Goal: Transaction & Acquisition: Purchase product/service

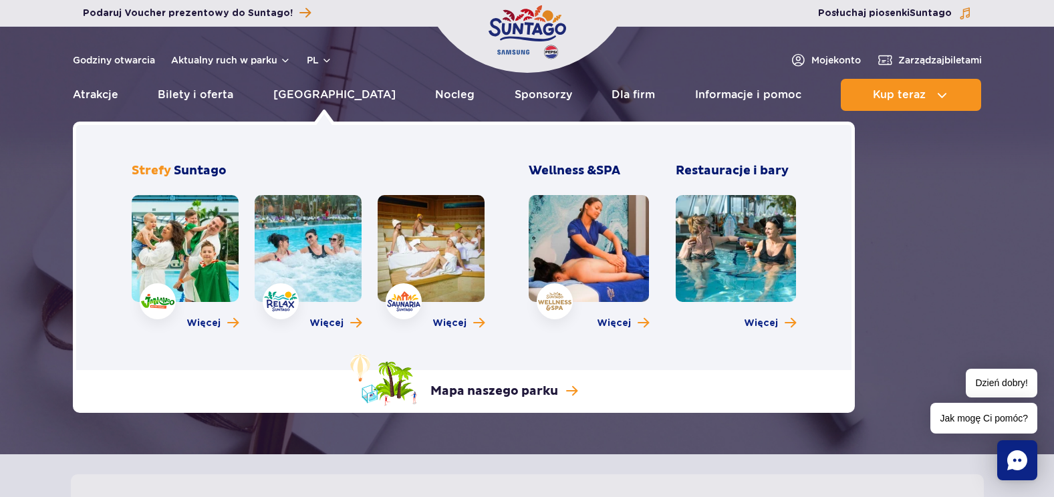
click at [194, 259] on link at bounding box center [185, 248] width 107 height 107
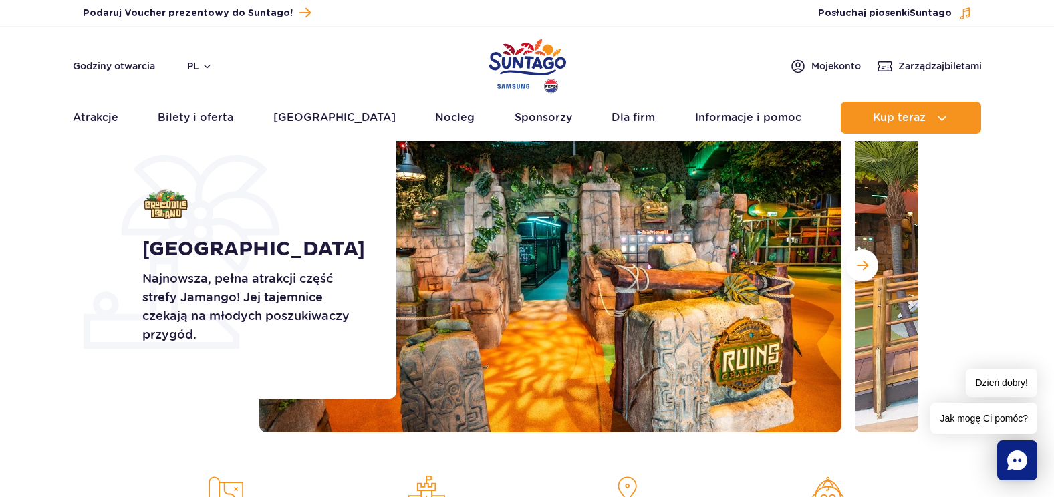
scroll to position [67, 0]
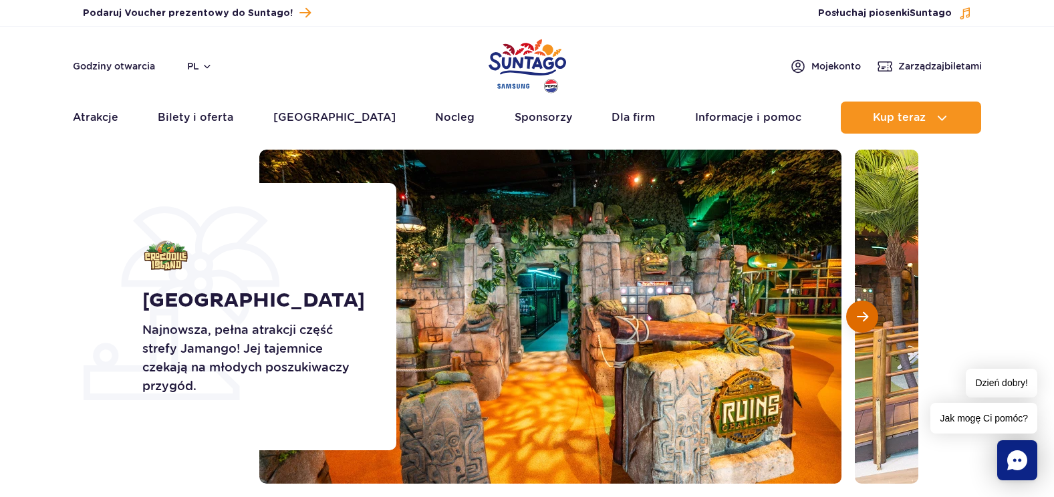
click at [860, 316] on span "Następny slajd" at bounding box center [862, 317] width 11 height 12
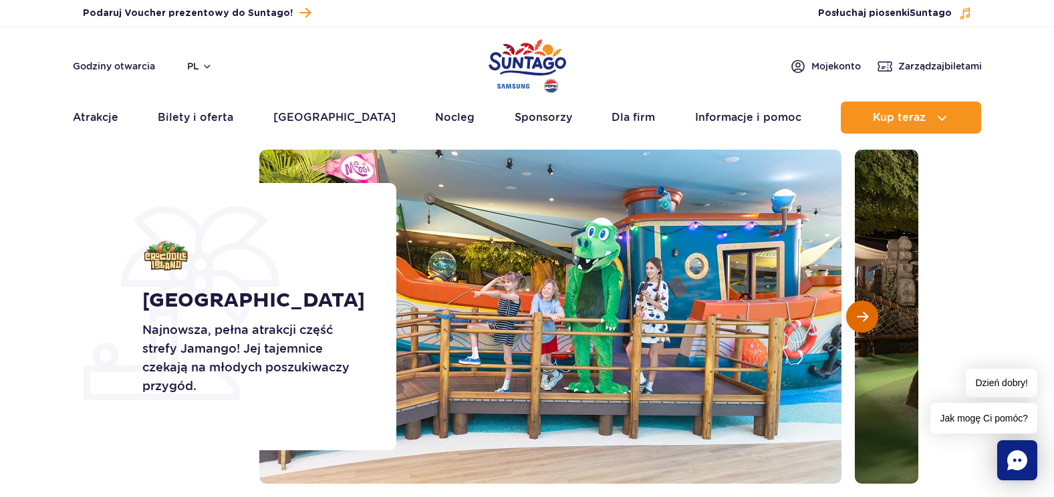
click at [860, 316] on span "Następny slajd" at bounding box center [862, 317] width 11 height 12
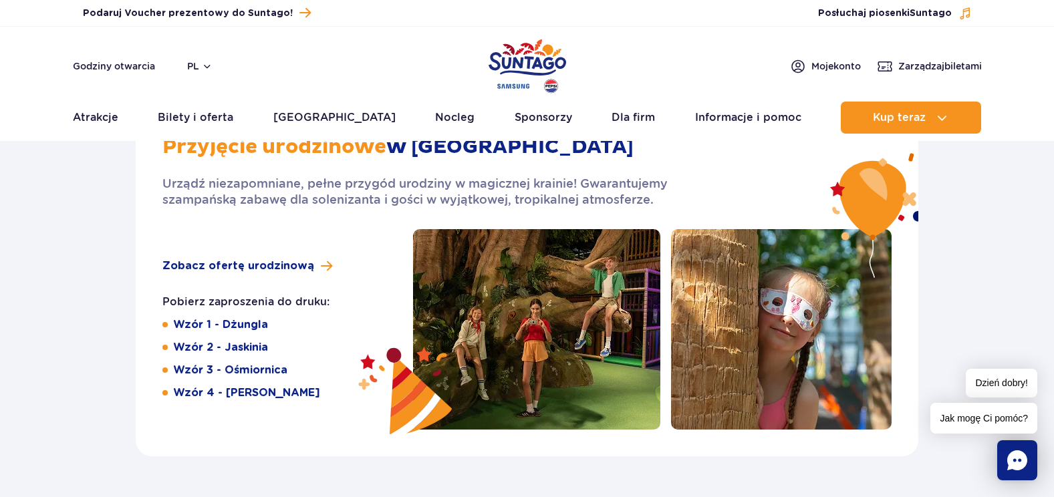
scroll to position [2138, 0]
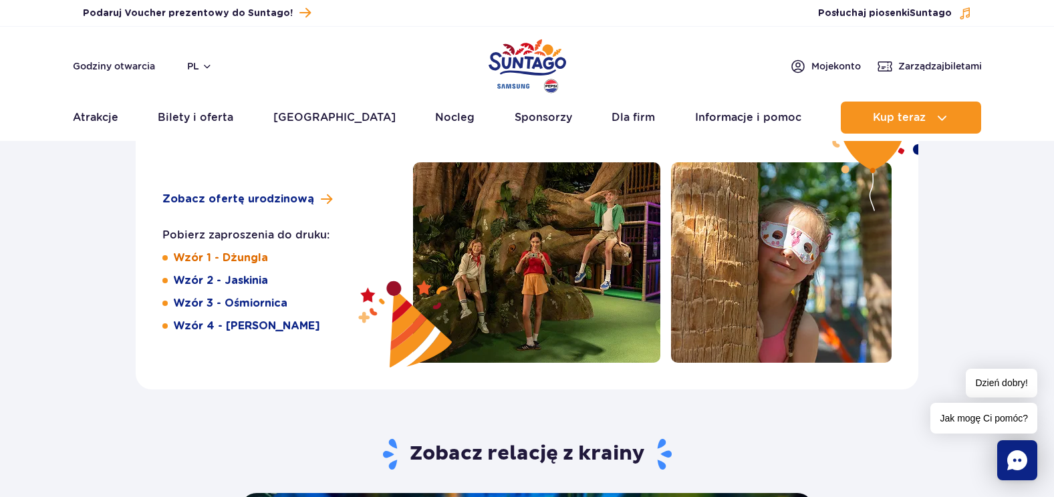
click at [216, 260] on link "Wzór 1 - Dżungla" at bounding box center [220, 258] width 95 height 15
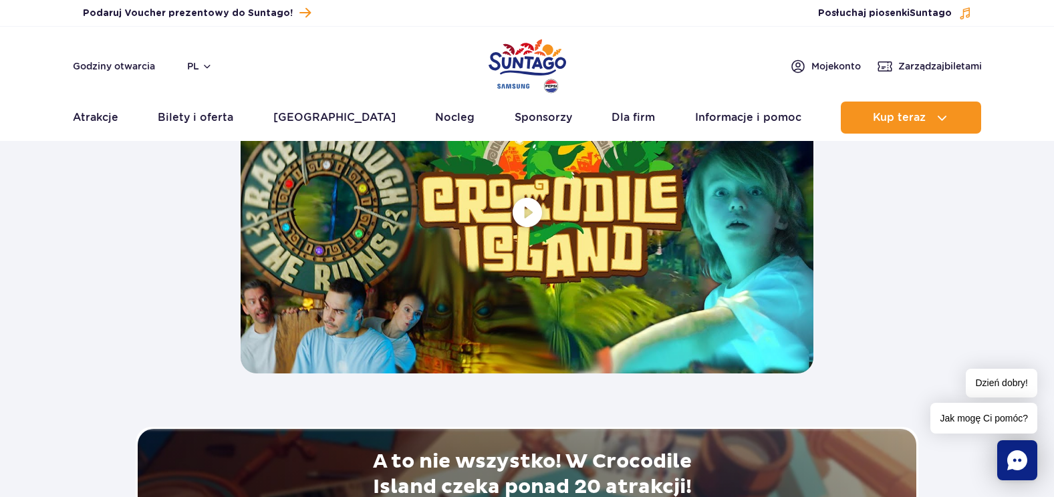
scroll to position [2539, 0]
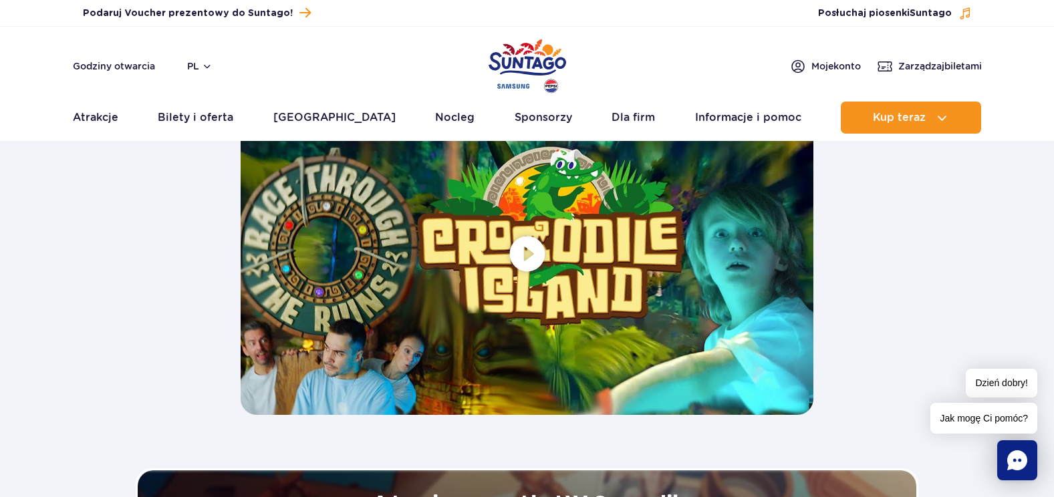
click at [530, 253] on span at bounding box center [527, 253] width 573 height 322
click at [533, 259] on span at bounding box center [527, 253] width 573 height 322
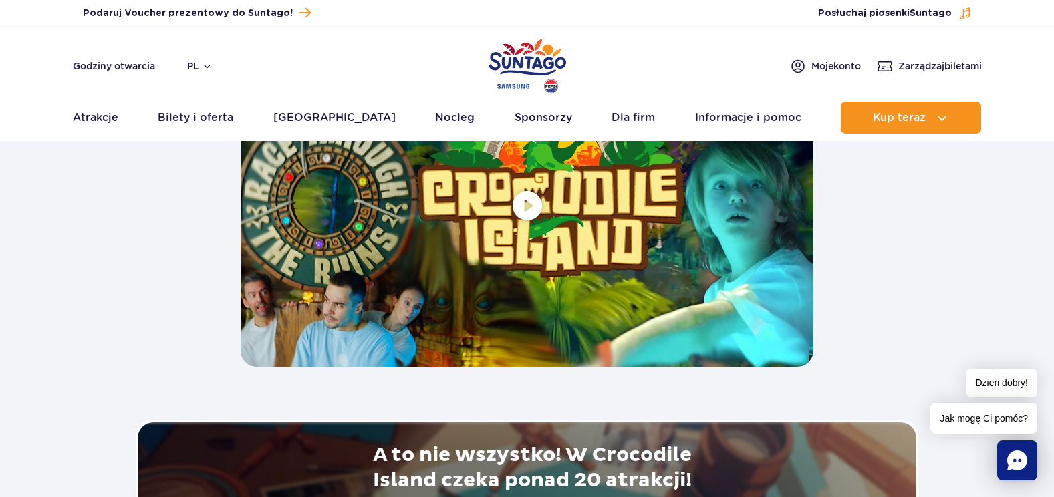
scroll to position [2472, 0]
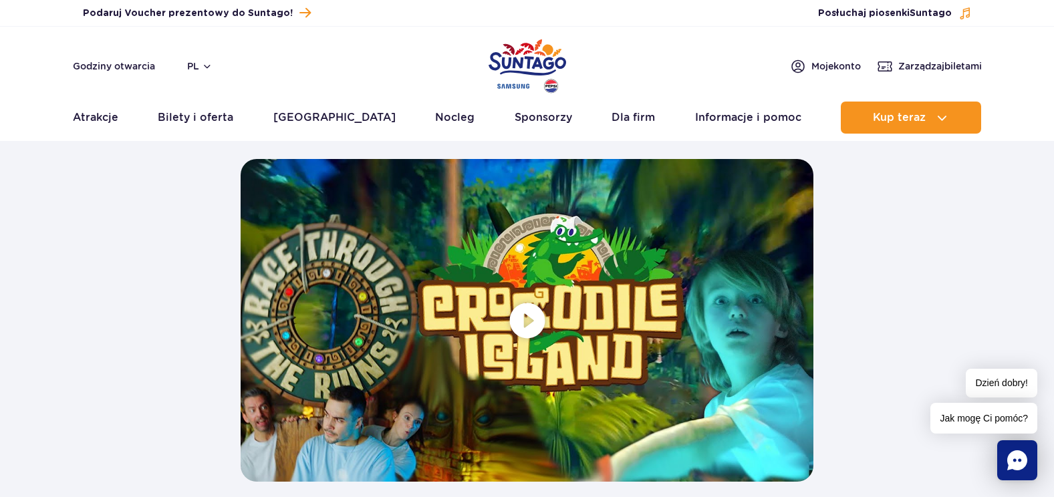
click at [525, 326] on span at bounding box center [527, 320] width 573 height 322
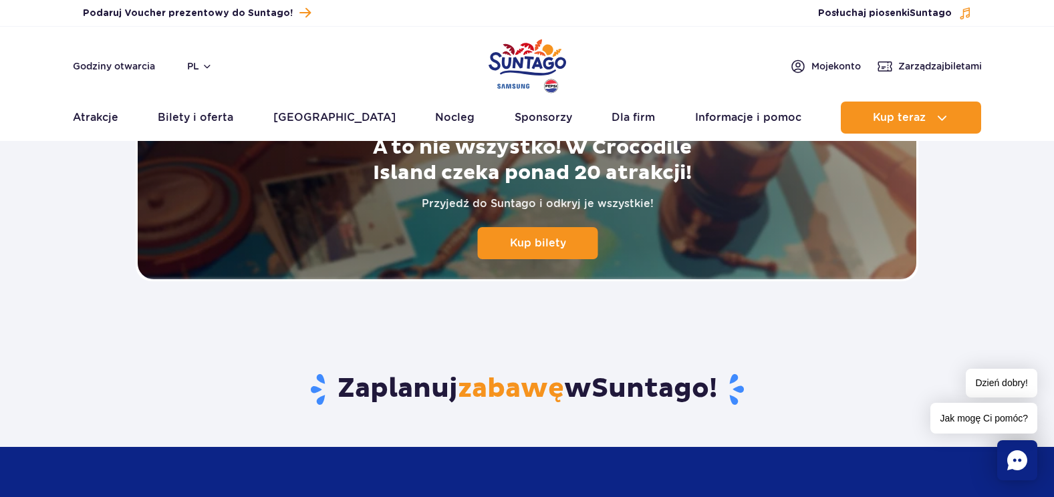
scroll to position [2740, 0]
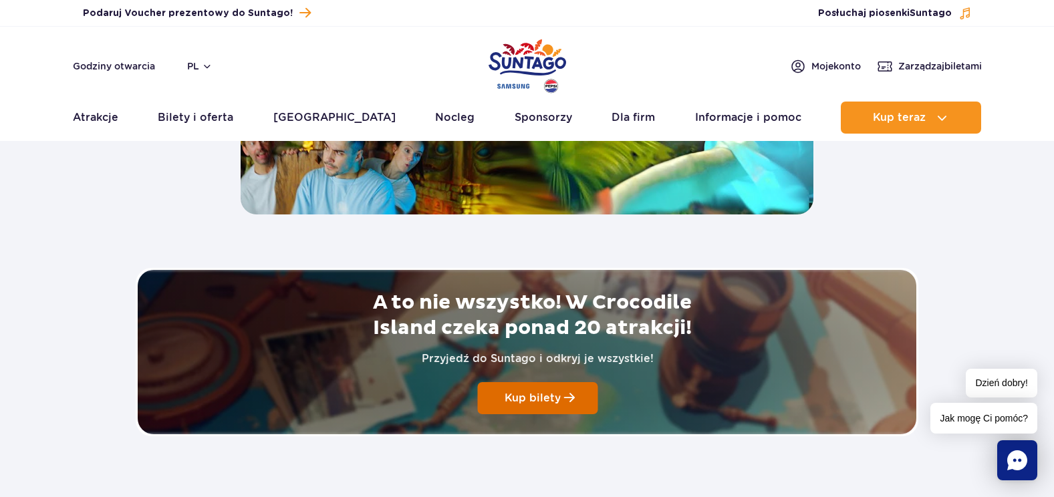
click at [564, 402] on span at bounding box center [569, 398] width 11 height 12
click at [519, 410] on link "Kup bilety" at bounding box center [538, 398] width 120 height 32
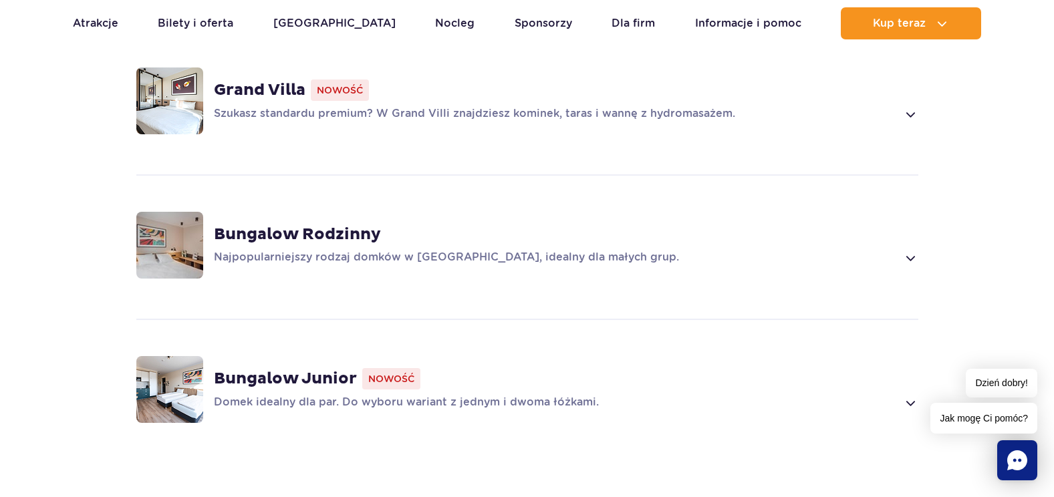
scroll to position [936, 0]
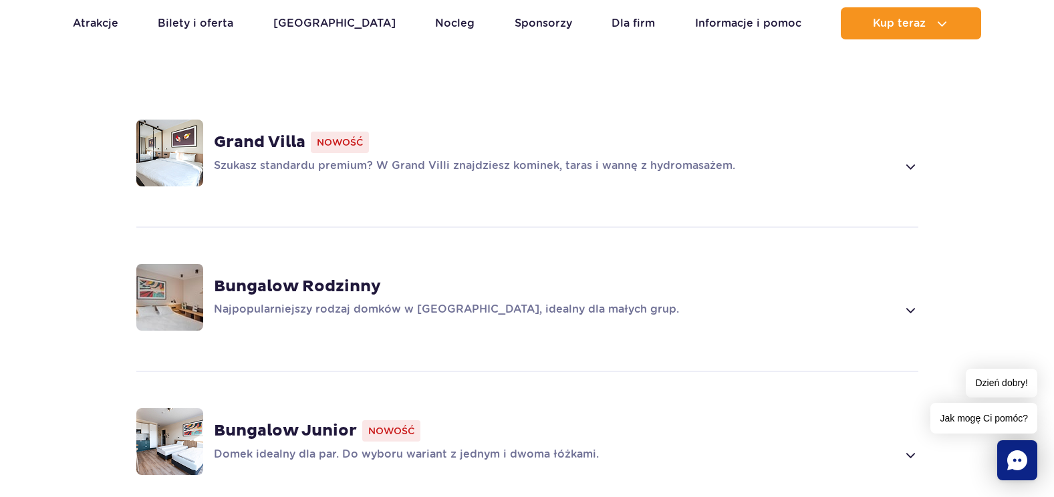
click at [291, 277] on strong "Bungalow Rodzinny" at bounding box center [297, 287] width 167 height 20
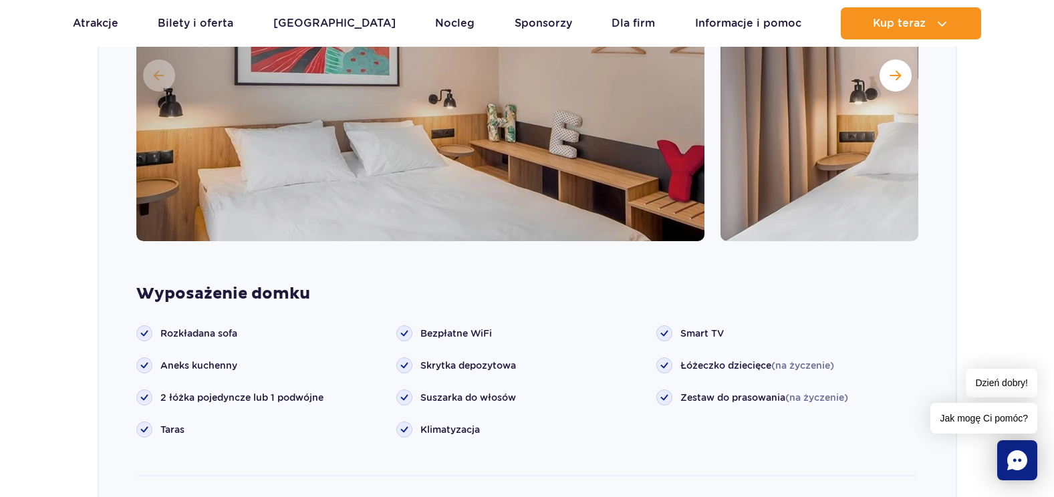
scroll to position [1348, 0]
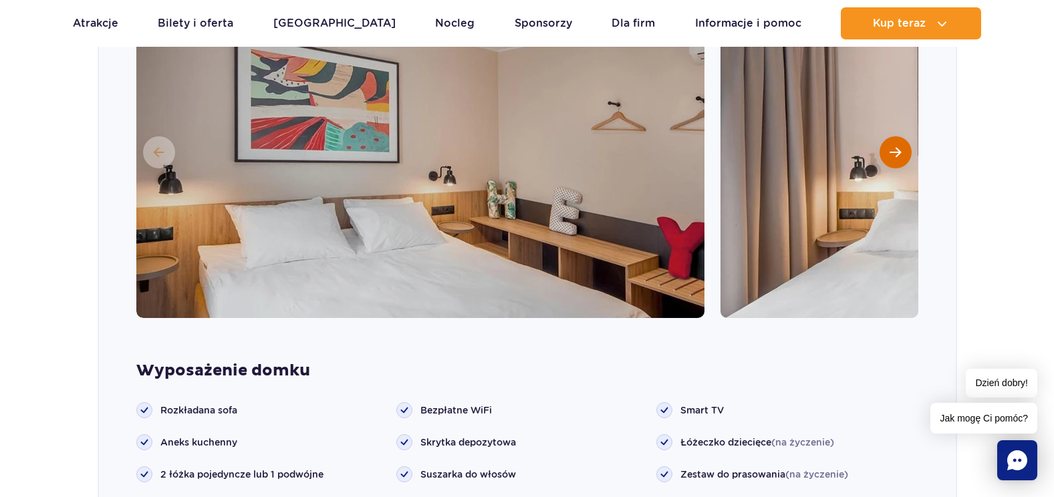
click at [891, 146] on span "Następny slajd" at bounding box center [894, 152] width 11 height 12
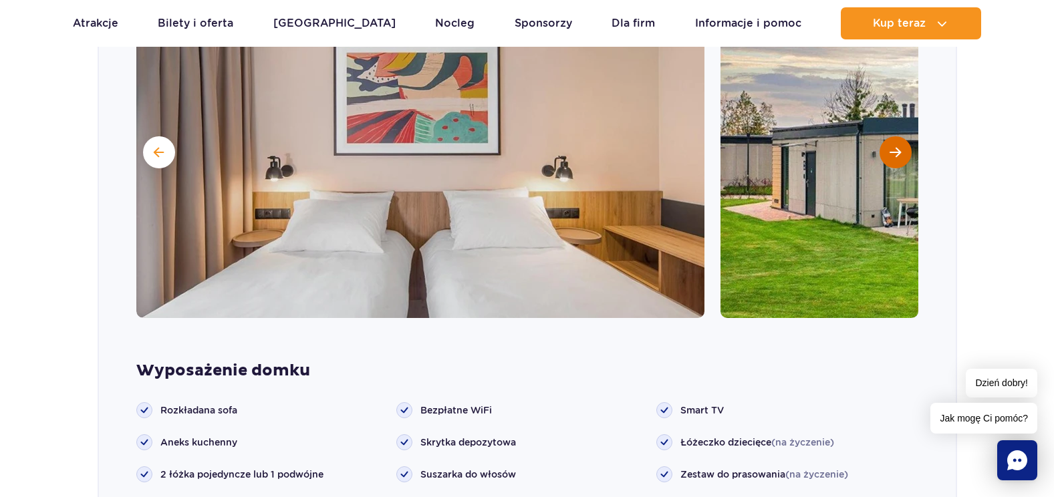
click at [891, 146] on span "Następny slajd" at bounding box center [894, 152] width 11 height 12
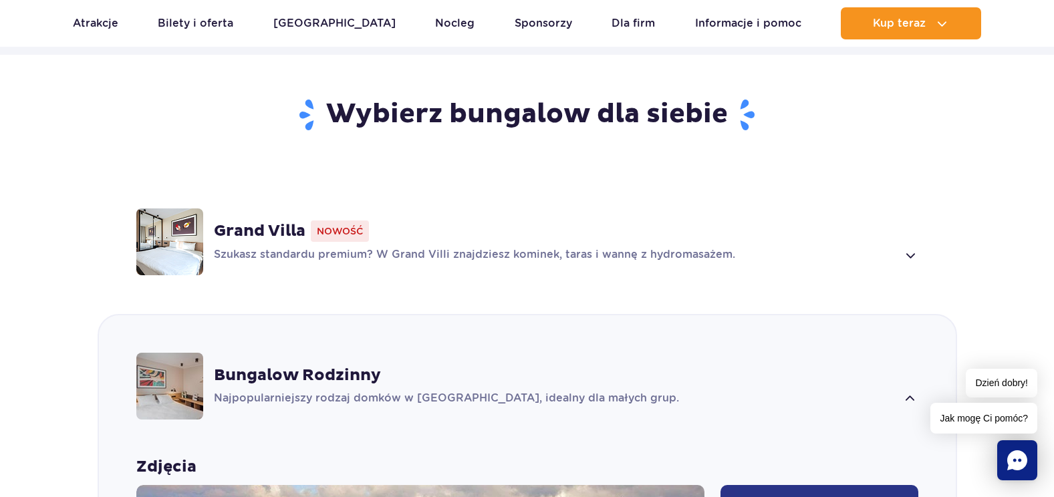
scroll to position [813, 0]
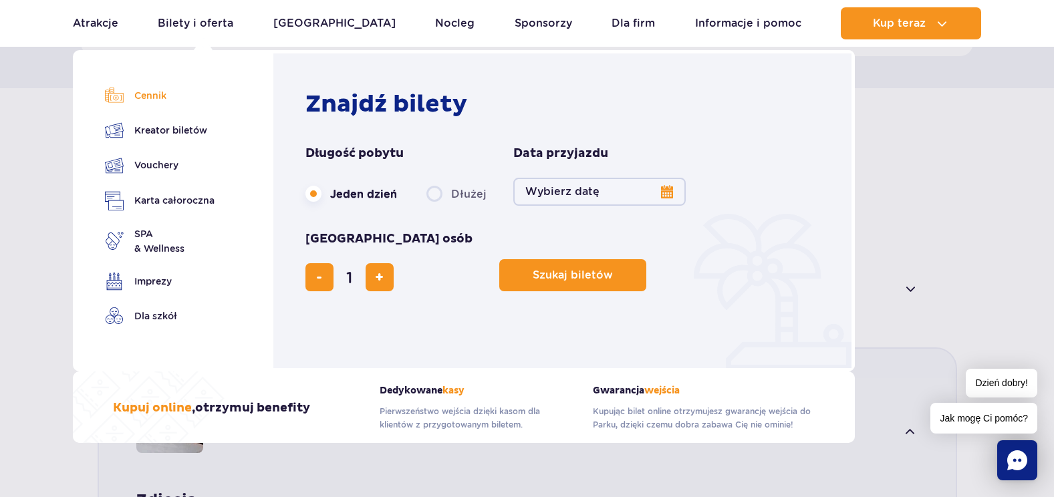
click at [134, 100] on link "Cennik" at bounding box center [160, 95] width 110 height 19
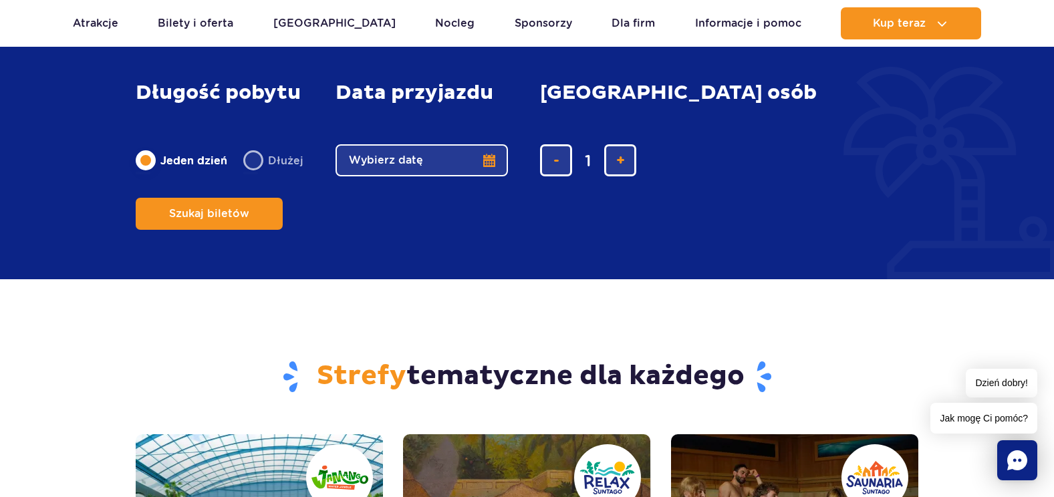
scroll to position [1136, 0]
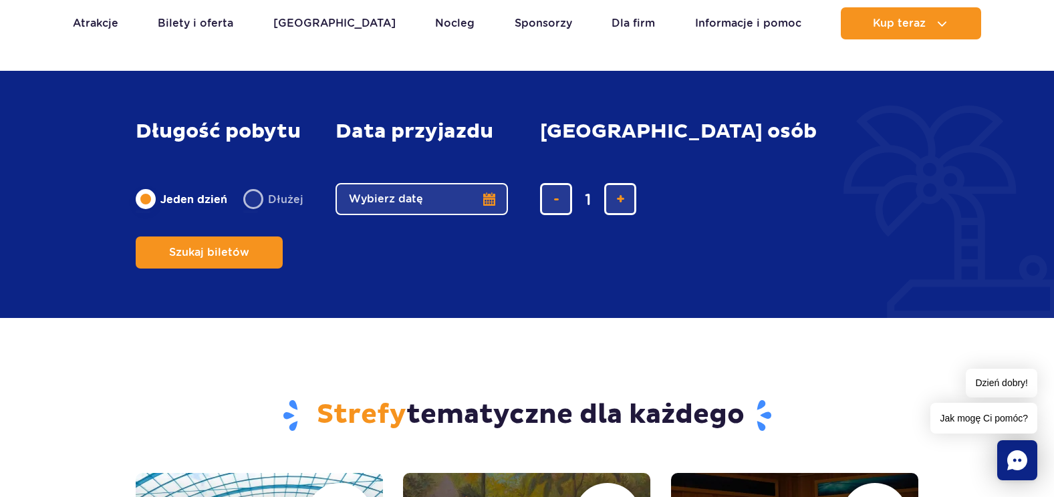
click at [491, 215] on button "Wybierz datę" at bounding box center [421, 199] width 172 height 32
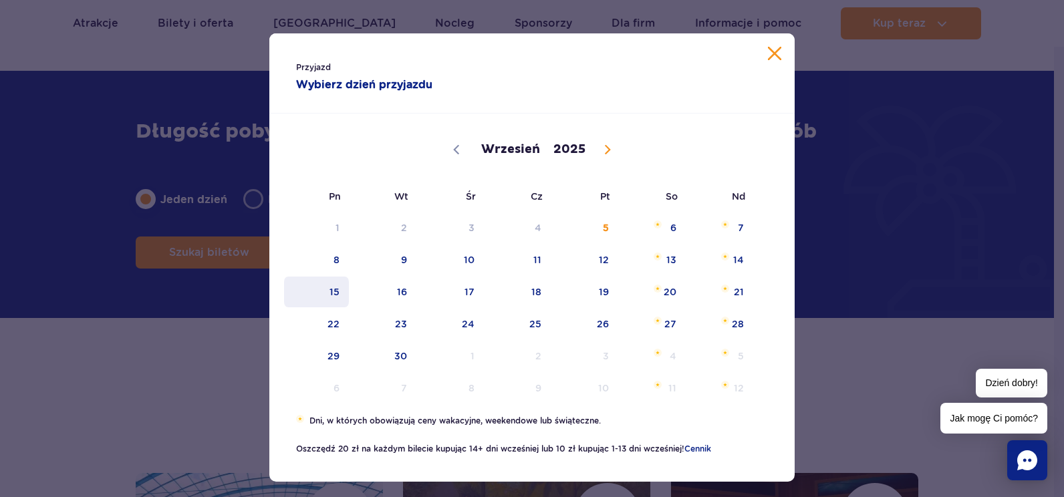
drag, startPoint x: 339, startPoint y: 295, endPoint x: 382, endPoint y: 317, distance: 47.8
click at [339, 295] on span "15" at bounding box center [316, 292] width 67 height 31
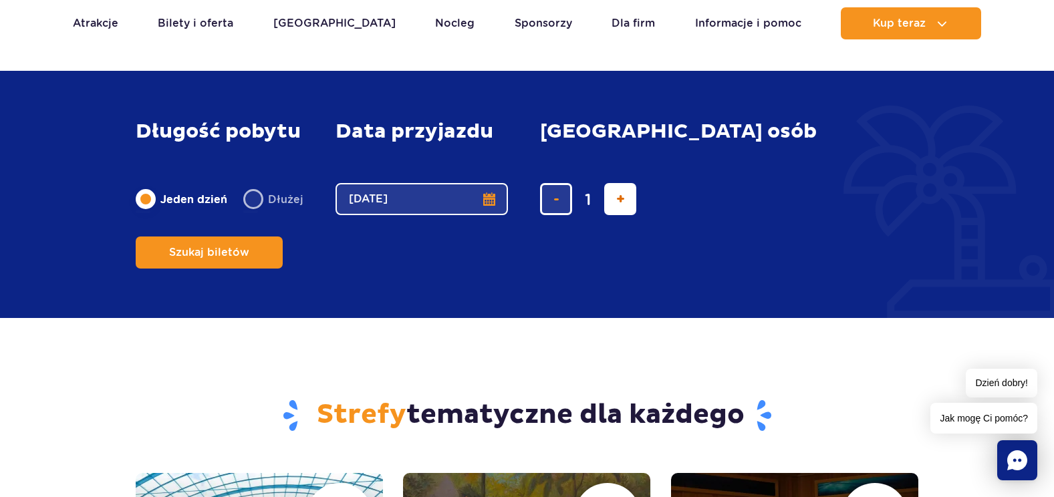
click at [606, 215] on button "dodaj bilet" at bounding box center [620, 199] width 32 height 32
type input "3"
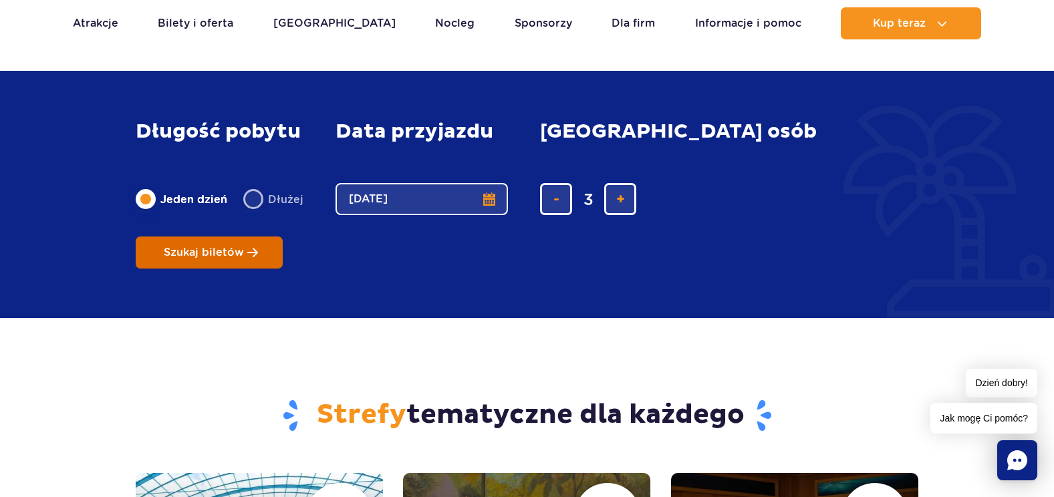
click at [244, 247] on span "Szukaj biletów" at bounding box center [204, 253] width 80 height 12
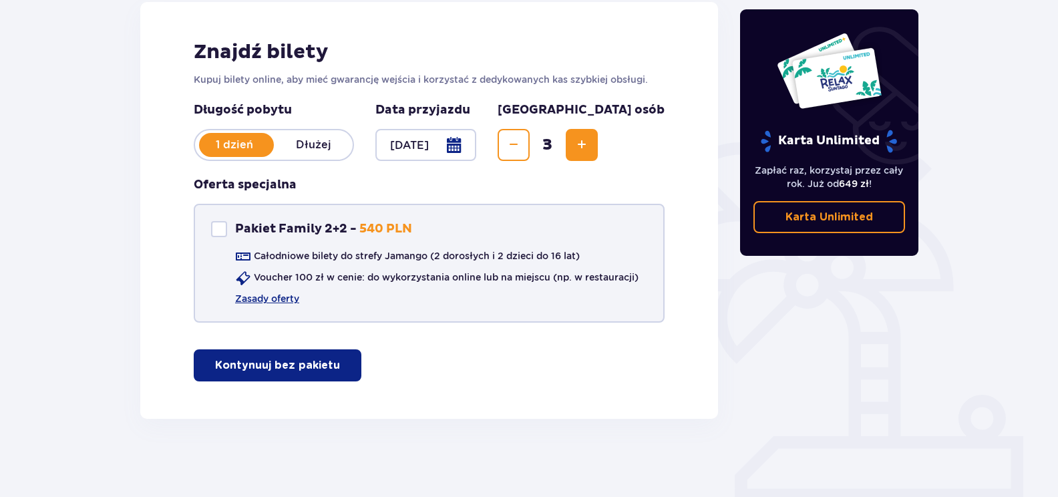
scroll to position [191, 0]
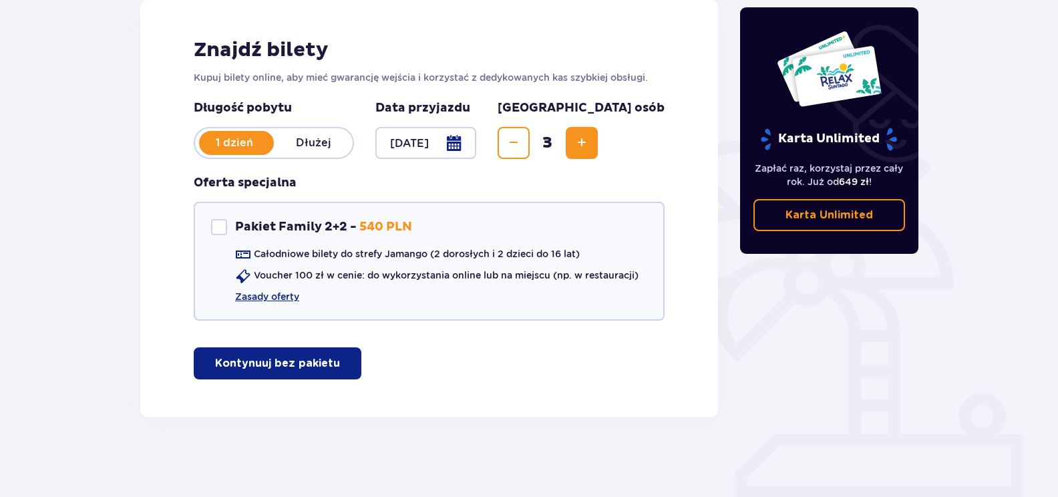
click at [318, 366] on p "Kontynuuj bez pakietu" at bounding box center [277, 363] width 125 height 15
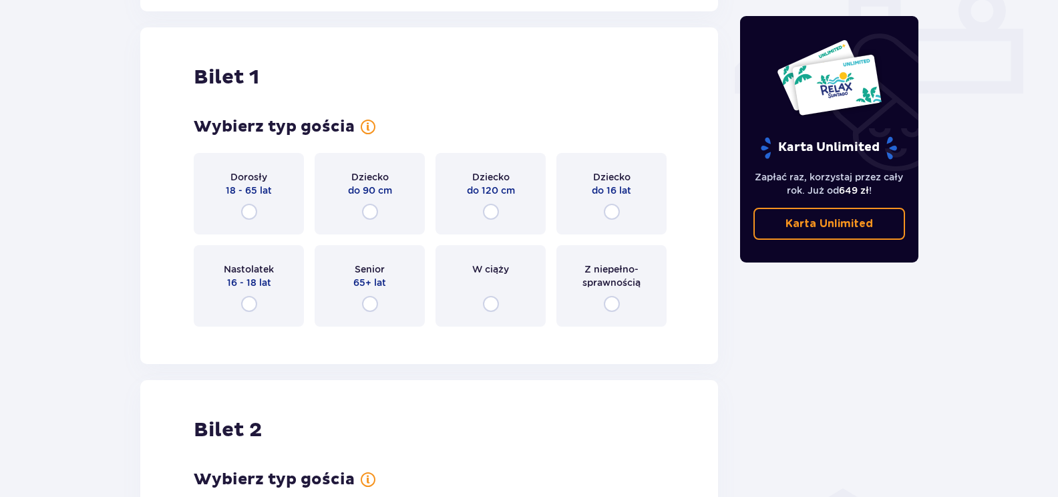
scroll to position [608, 0]
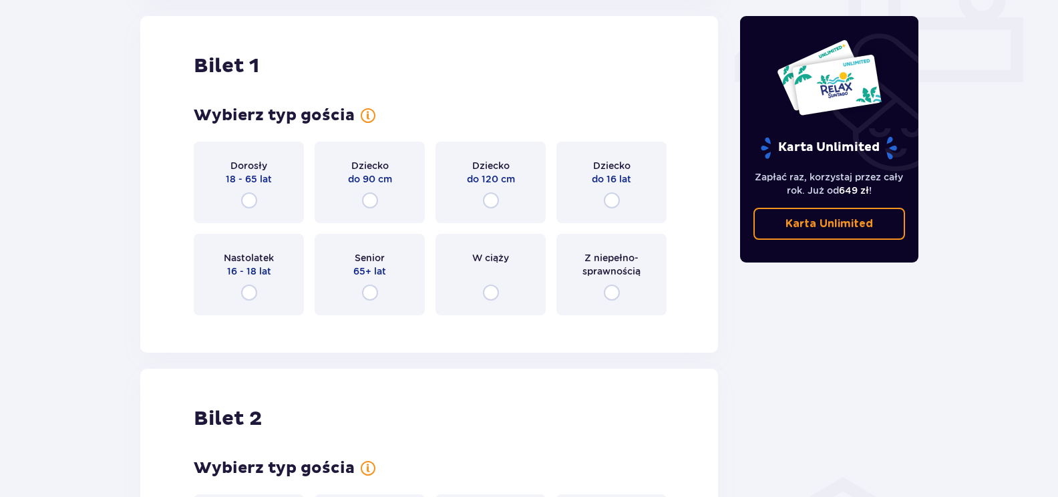
click at [608, 210] on div "Dziecko do 16 lat" at bounding box center [612, 183] width 110 height 82
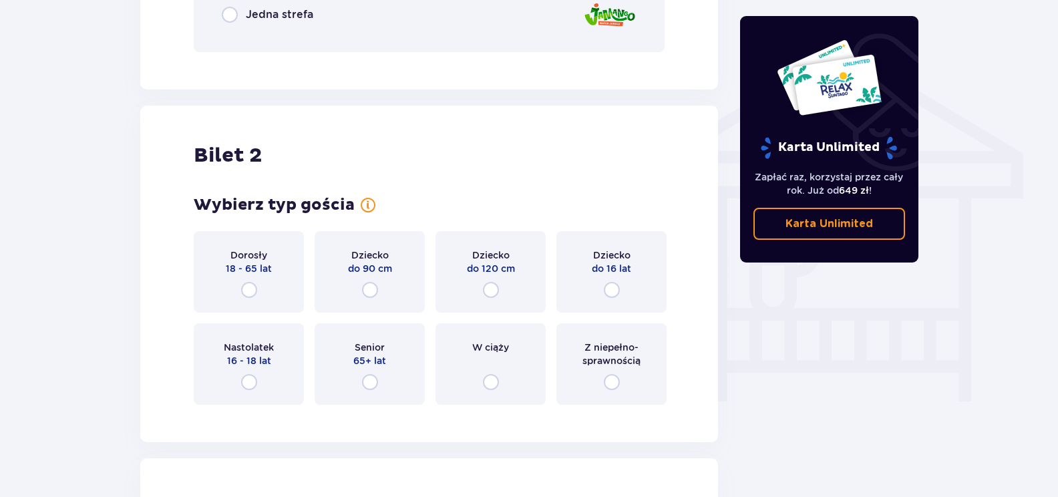
scroll to position [1068, 0]
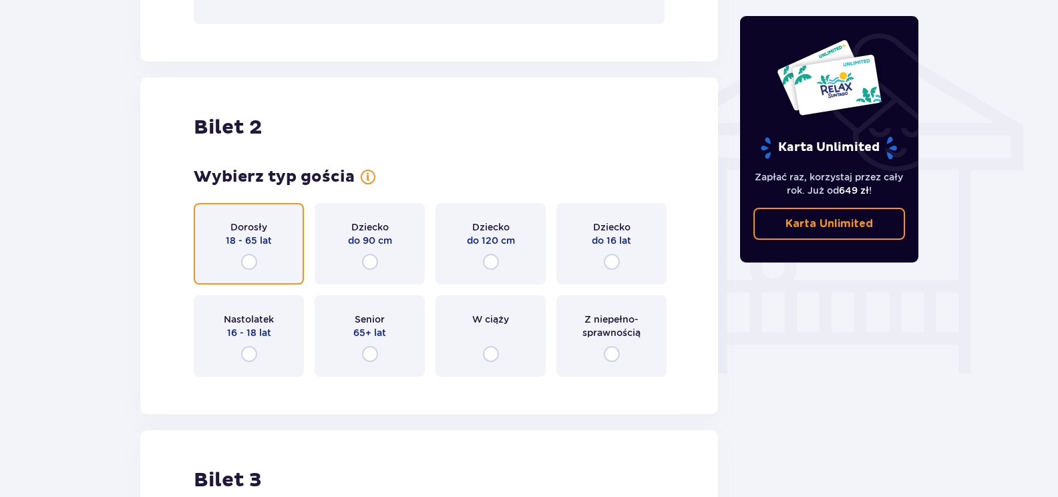
click at [251, 263] on input "radio" at bounding box center [249, 262] width 16 height 16
radio input "true"
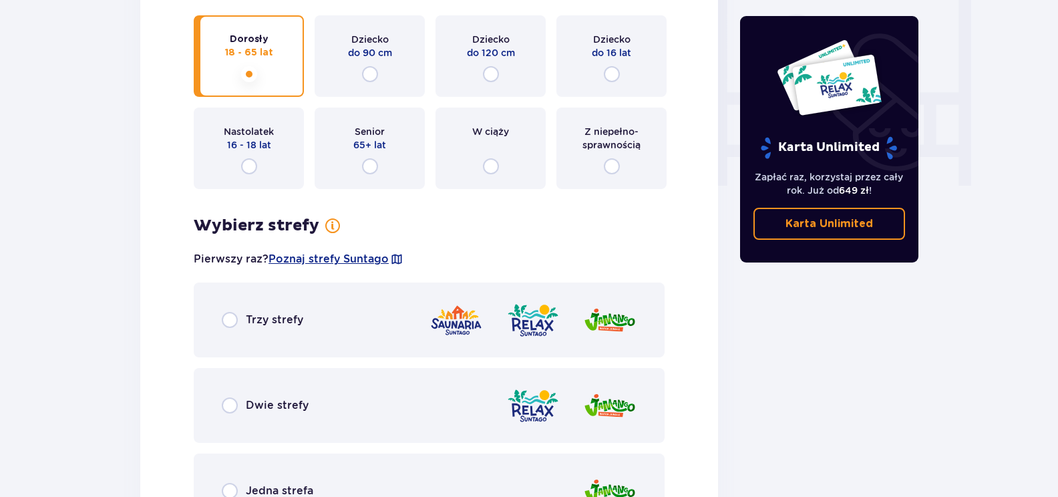
scroll to position [1255, 0]
click at [229, 329] on div "Trzy strefy" at bounding box center [429, 320] width 471 height 75
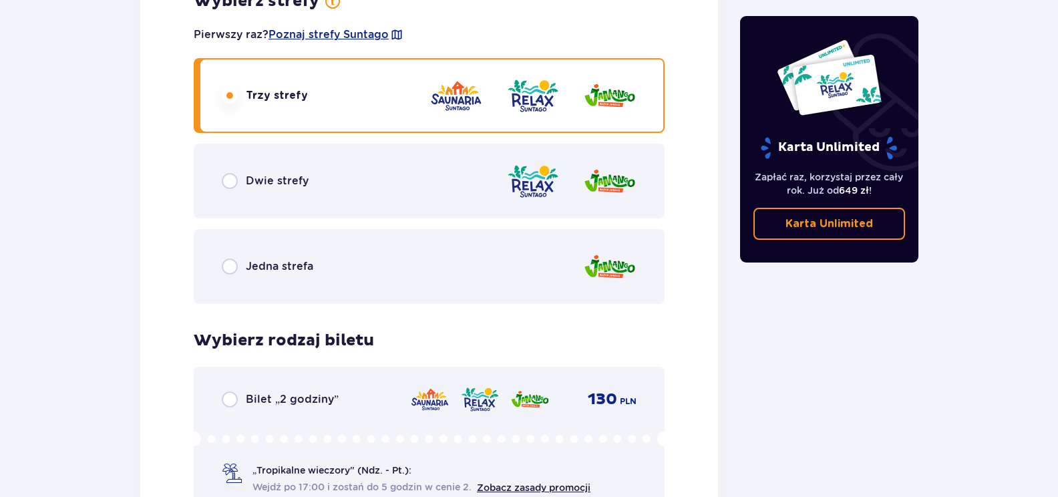
scroll to position [1461, 0]
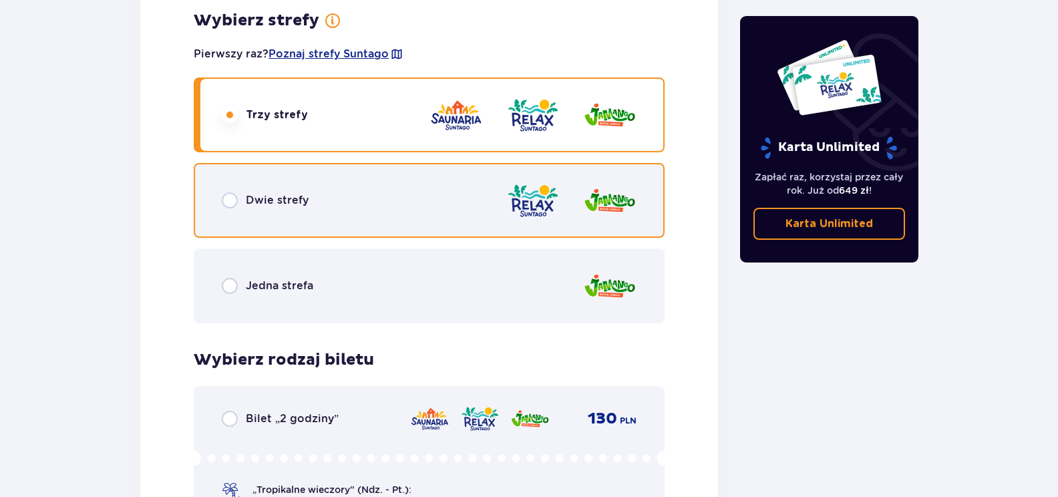
click at [233, 204] on input "radio" at bounding box center [230, 200] width 16 height 16
radio input "true"
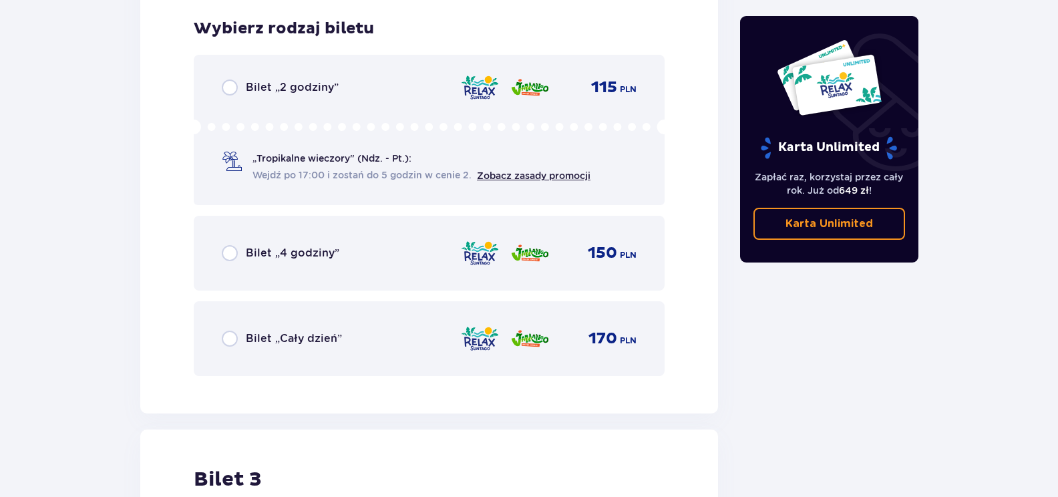
scroll to position [1795, 0]
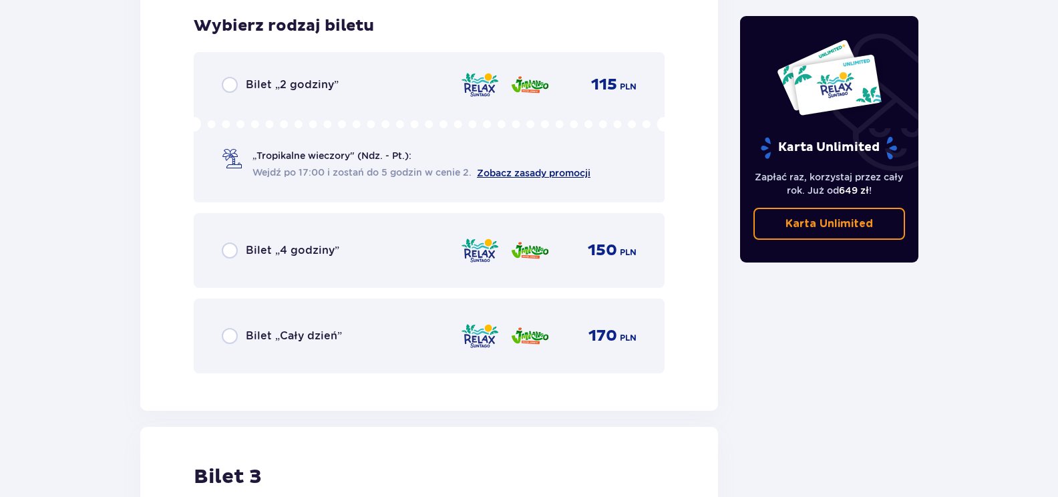
click at [516, 178] on link "Zobacz zasady promocji" at bounding box center [534, 173] width 114 height 11
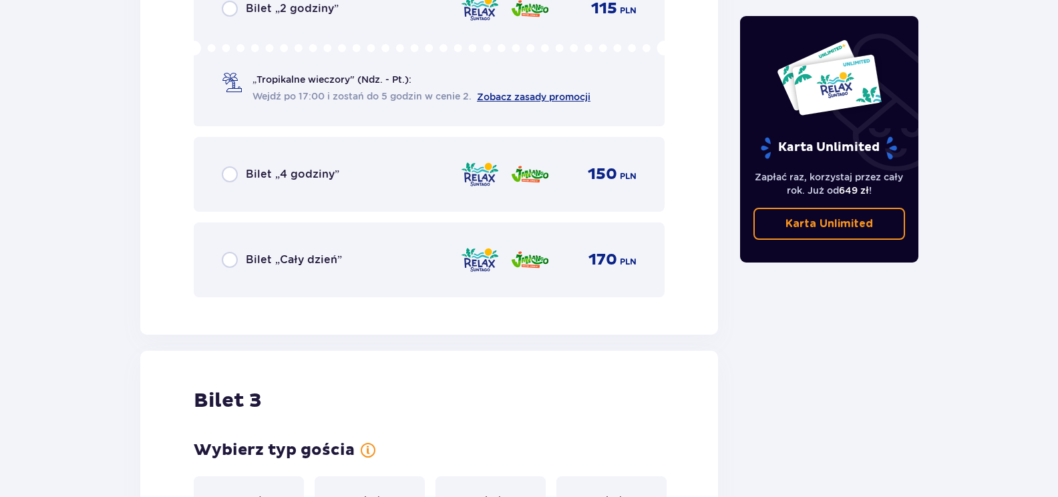
scroll to position [1872, 0]
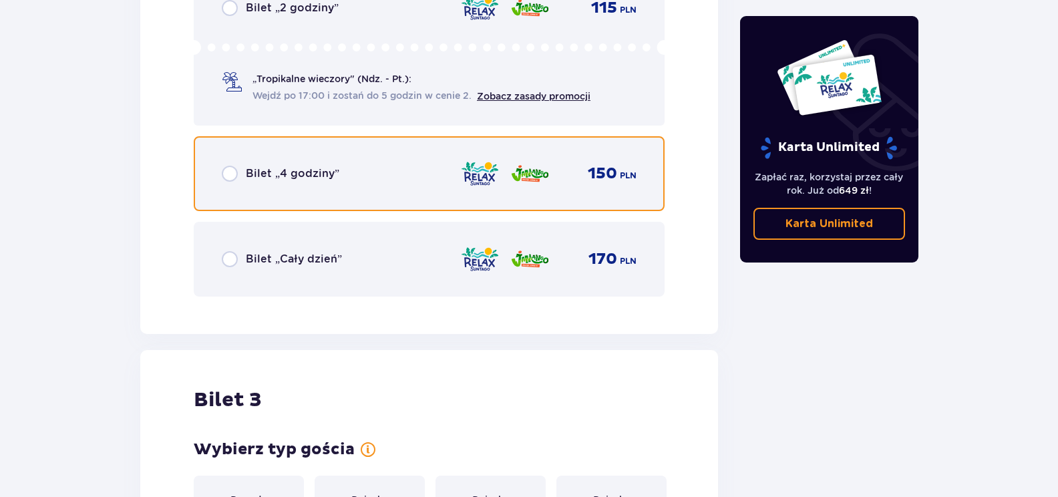
click at [231, 176] on input "radio" at bounding box center [230, 174] width 16 height 16
radio input "true"
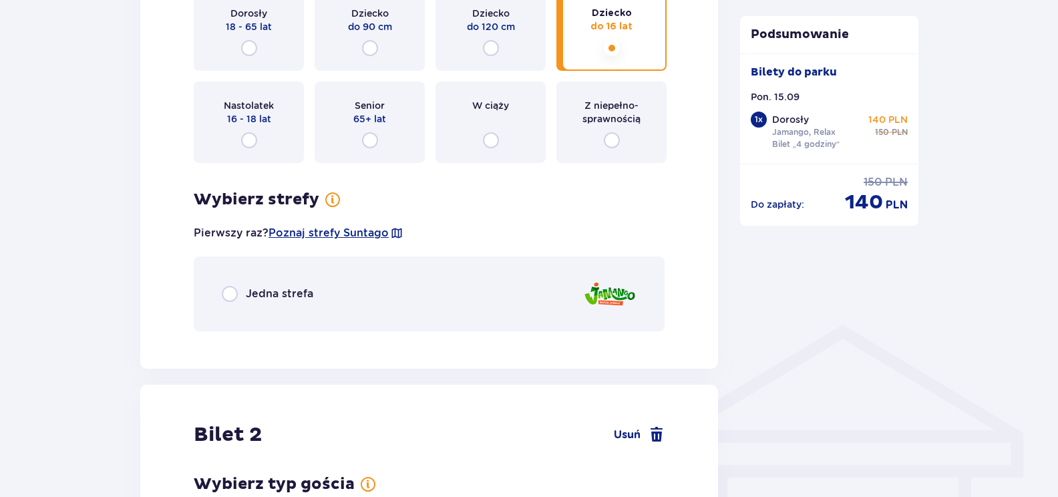
scroll to position [809, 0]
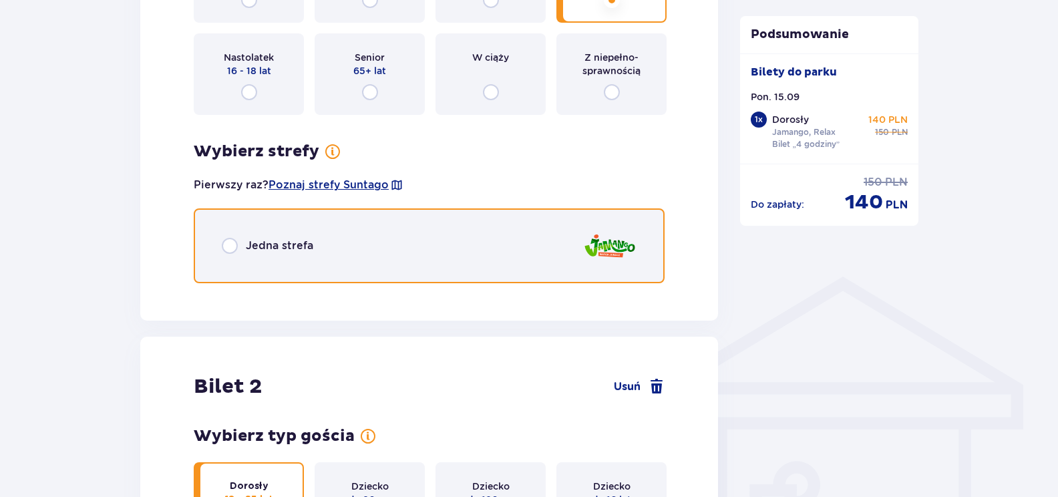
click at [231, 243] on input "radio" at bounding box center [230, 246] width 16 height 16
radio input "true"
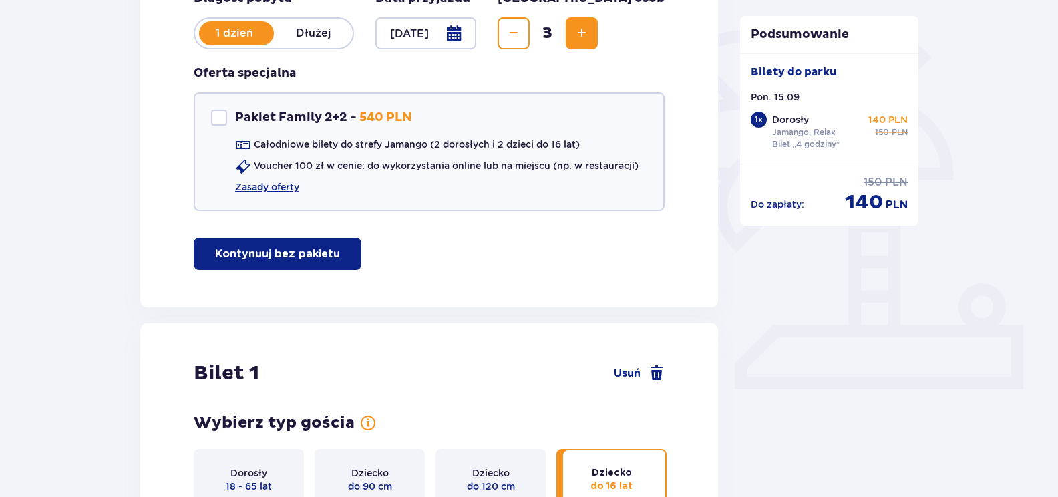
scroll to position [368, 0]
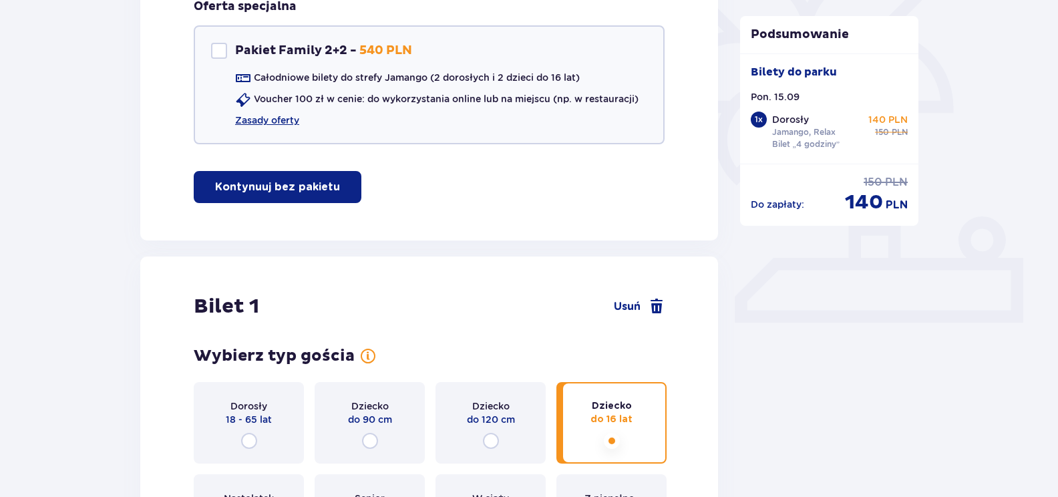
click at [259, 187] on p "Kontynuuj bez pakietu" at bounding box center [277, 187] width 125 height 15
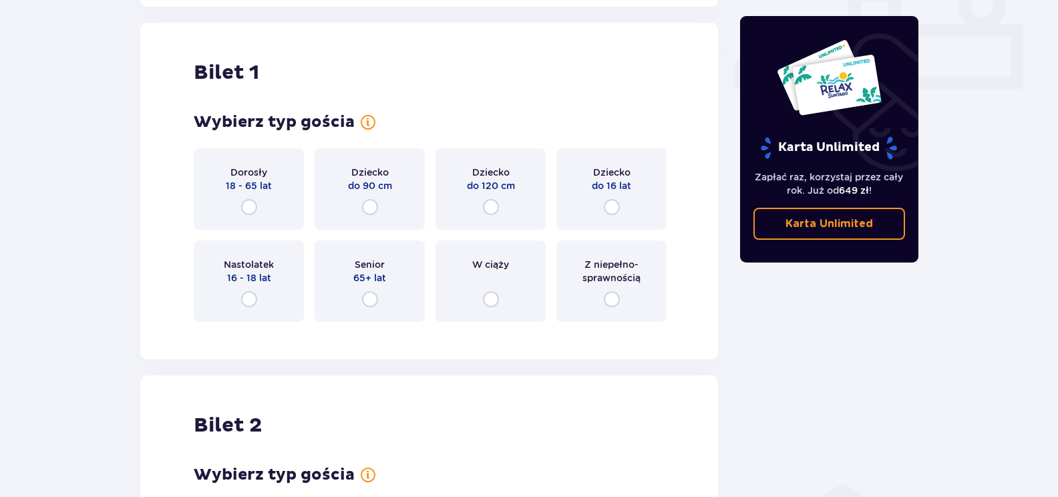
scroll to position [608, 0]
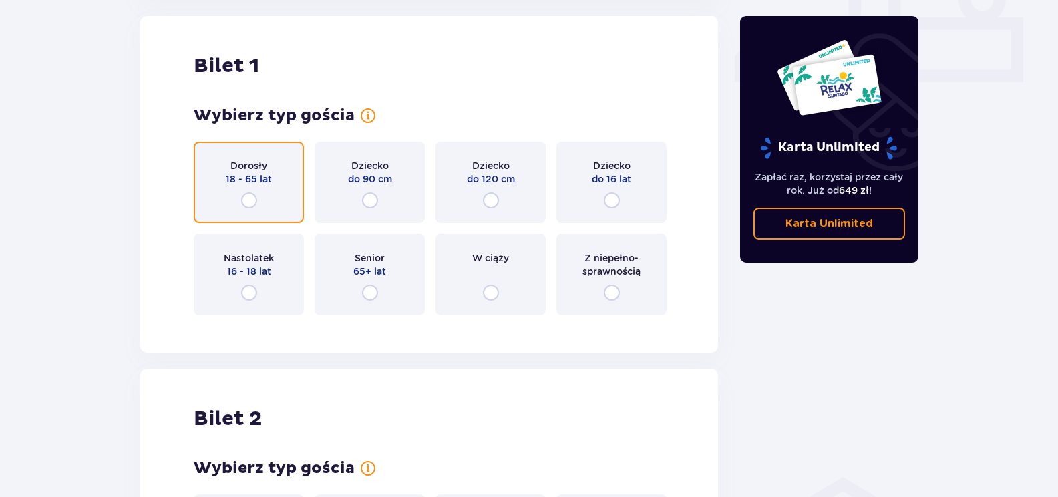
click at [248, 200] on input "radio" at bounding box center [249, 200] width 16 height 16
radio input "true"
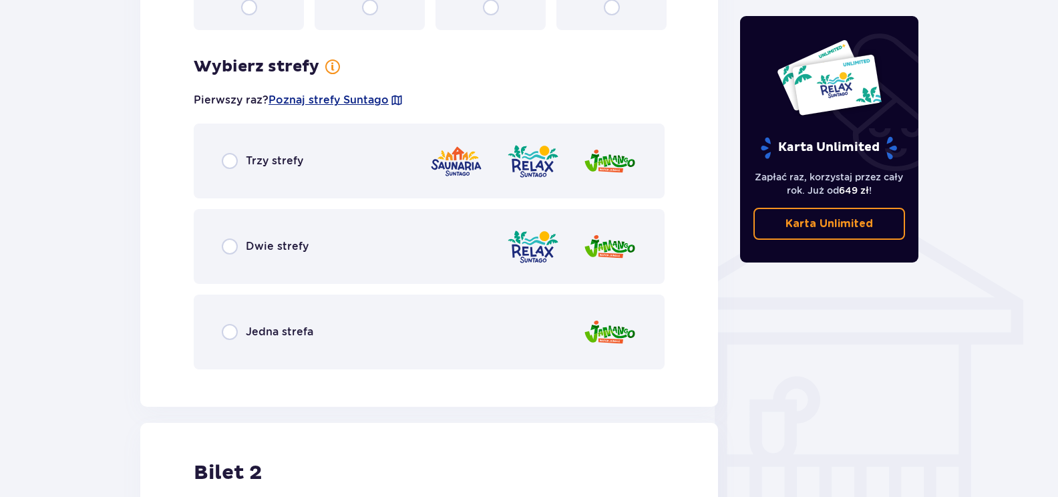
scroll to position [934, 0]
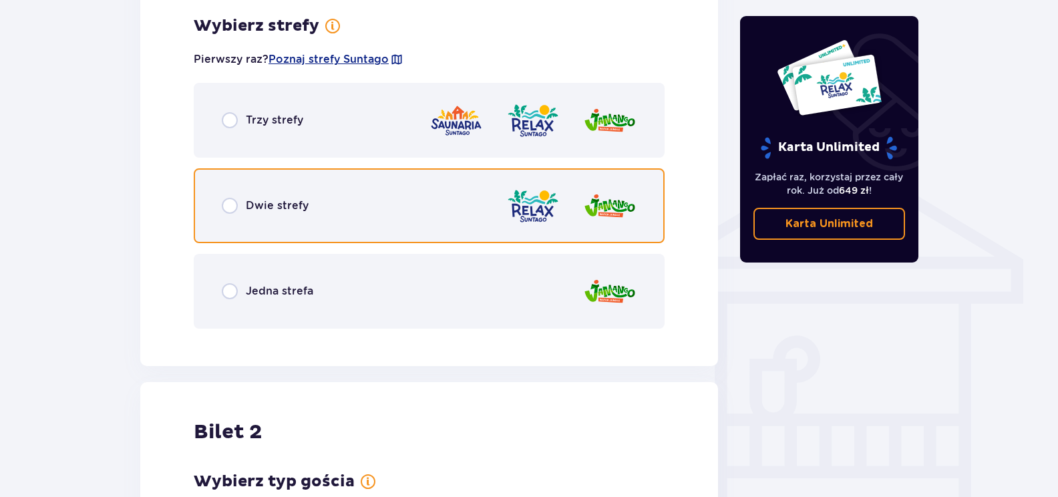
click at [225, 208] on input "radio" at bounding box center [230, 206] width 16 height 16
radio input "true"
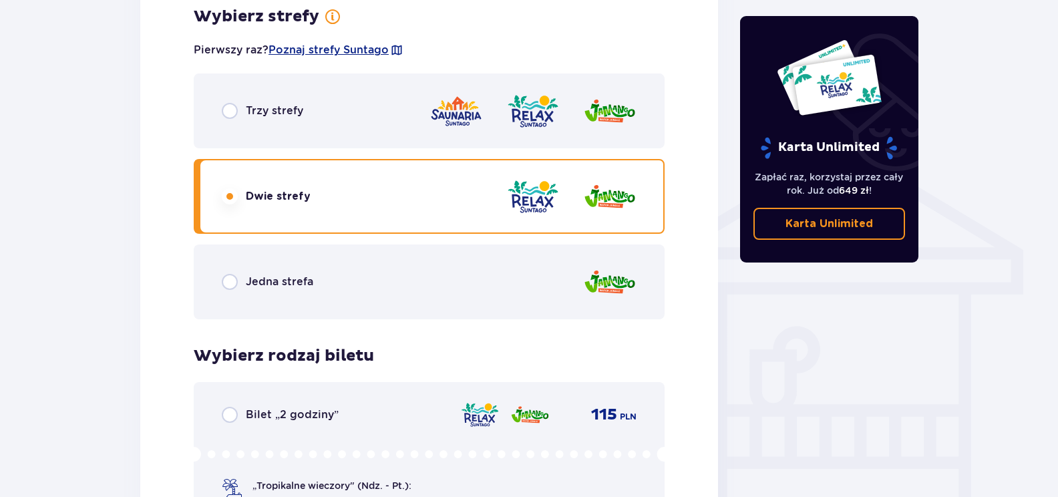
scroll to position [940, 0]
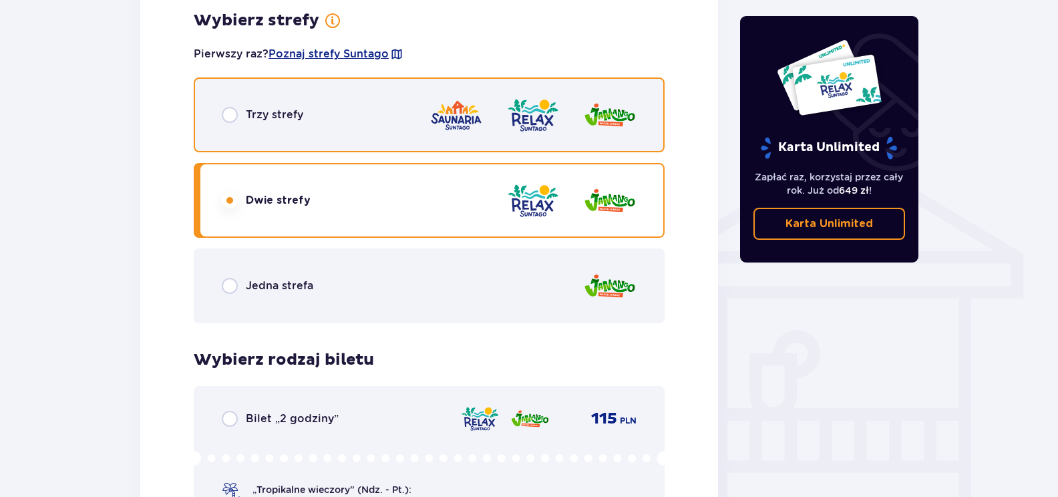
click at [235, 119] on input "radio" at bounding box center [230, 115] width 16 height 16
radio input "true"
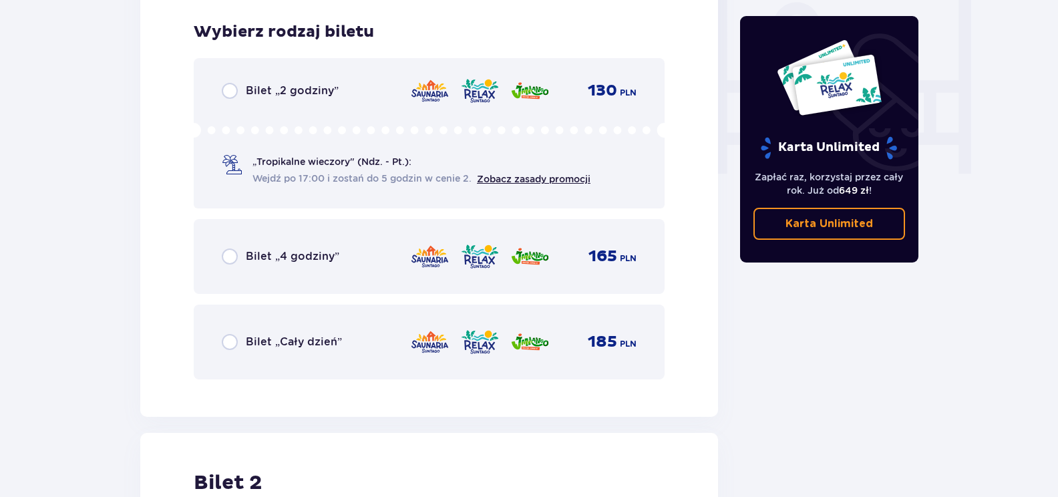
scroll to position [1274, 0]
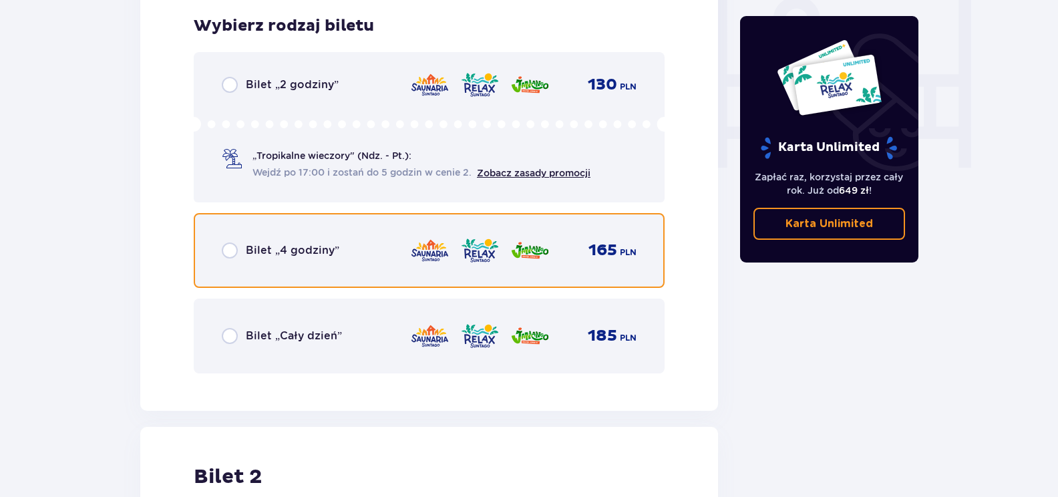
click at [228, 254] on input "radio" at bounding box center [230, 251] width 16 height 16
radio input "true"
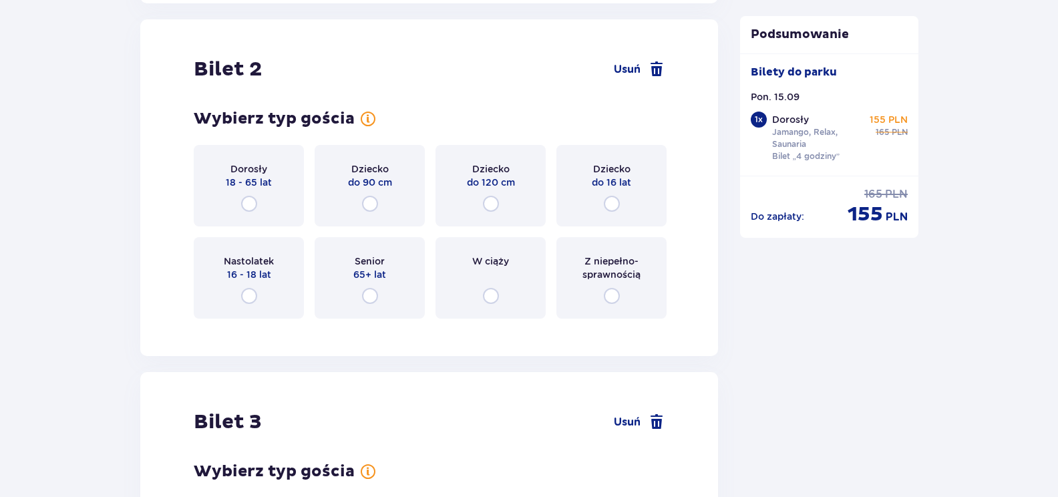
scroll to position [1685, 0]
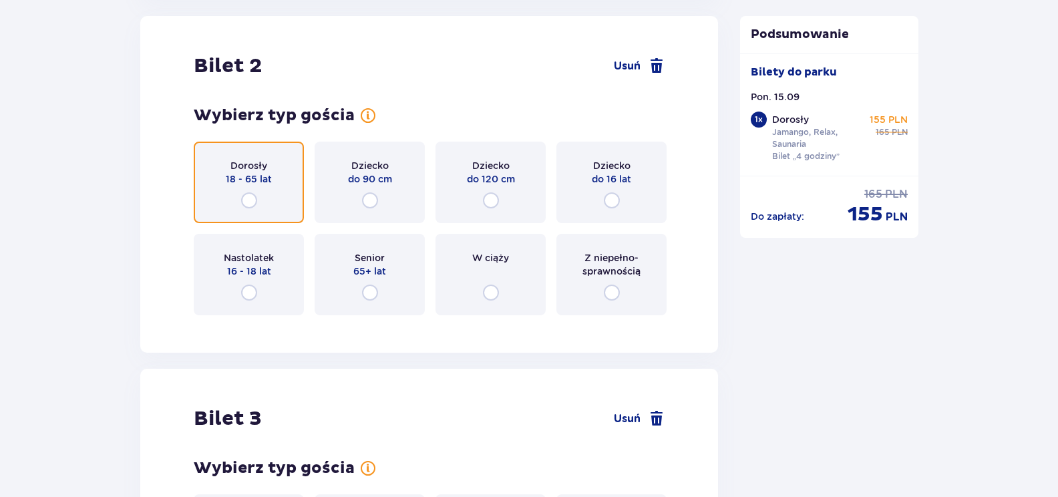
click at [247, 202] on input "radio" at bounding box center [249, 200] width 16 height 16
radio input "true"
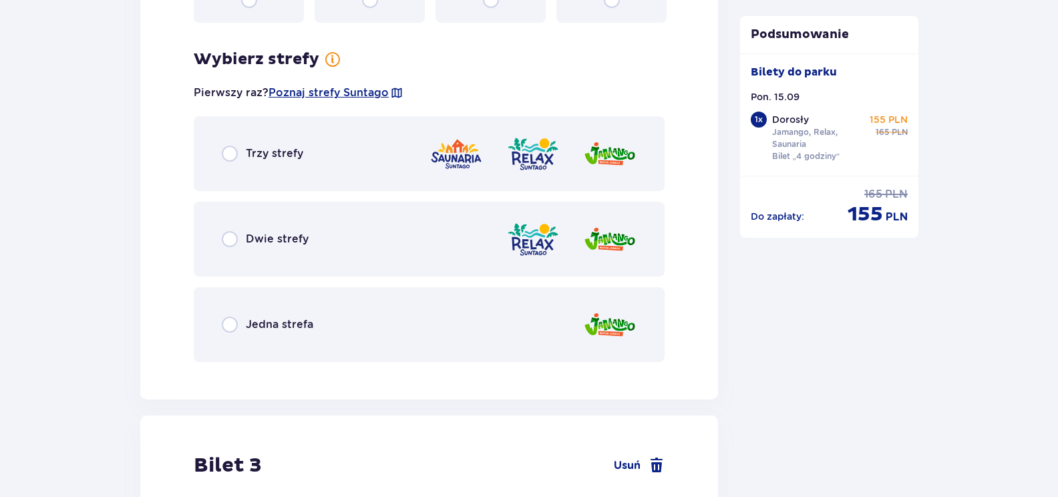
scroll to position [2011, 0]
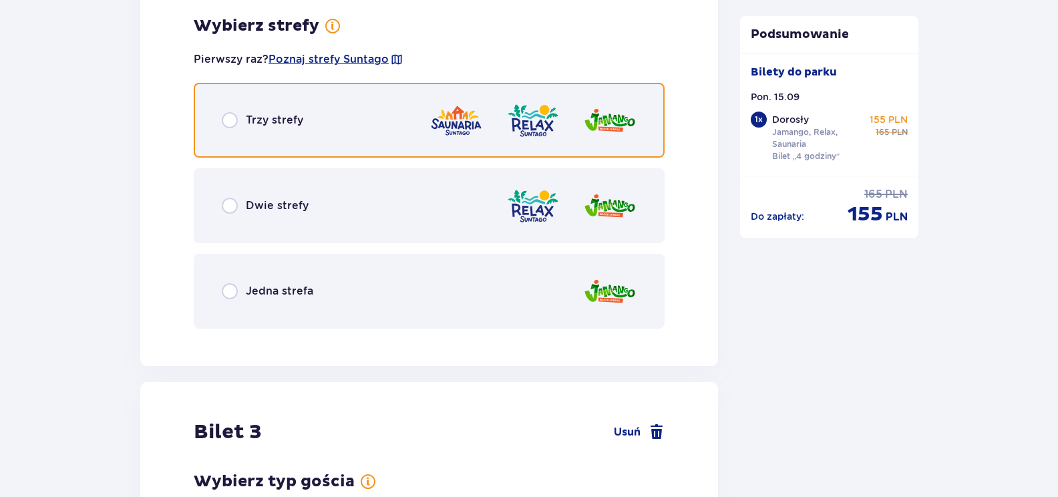
click at [232, 120] on input "radio" at bounding box center [230, 120] width 16 height 16
radio input "true"
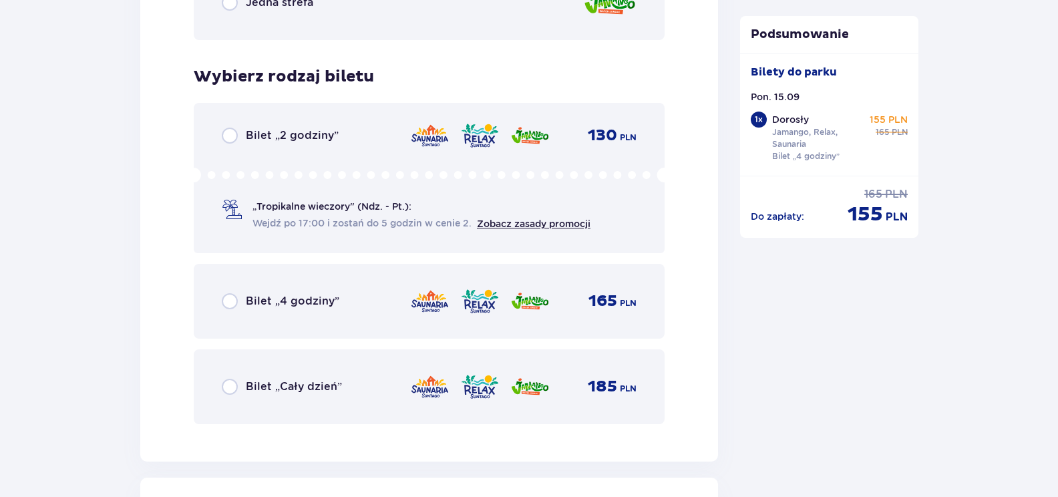
scroll to position [2350, 0]
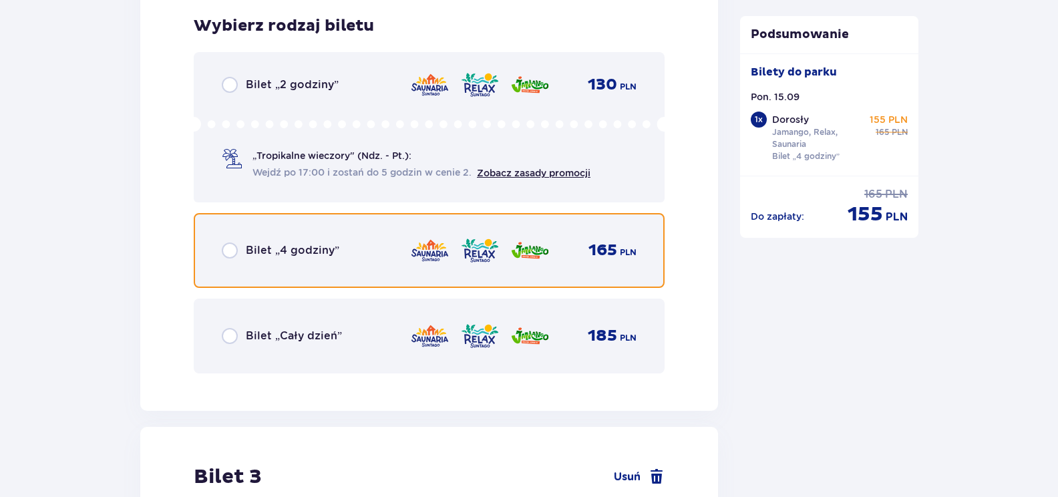
click at [237, 247] on input "radio" at bounding box center [230, 251] width 16 height 16
radio input "true"
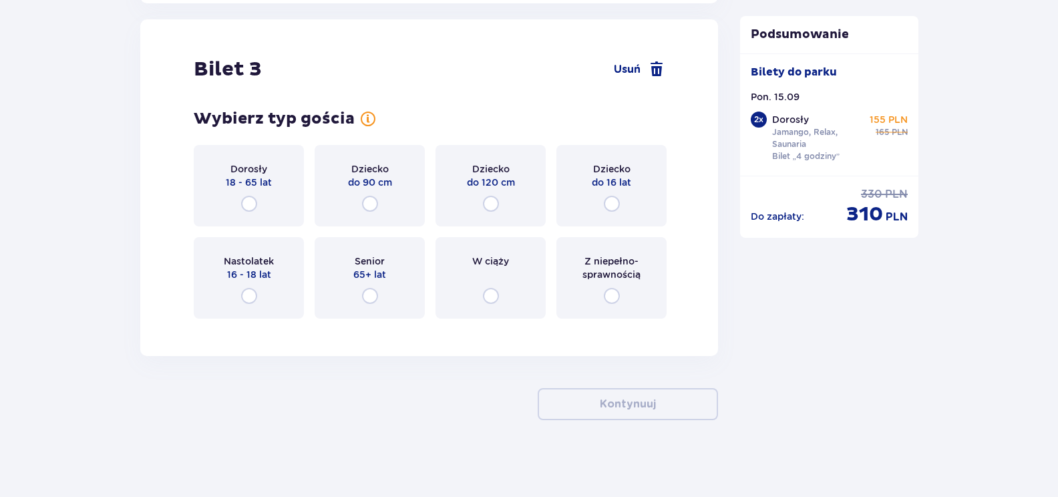
scroll to position [2761, 0]
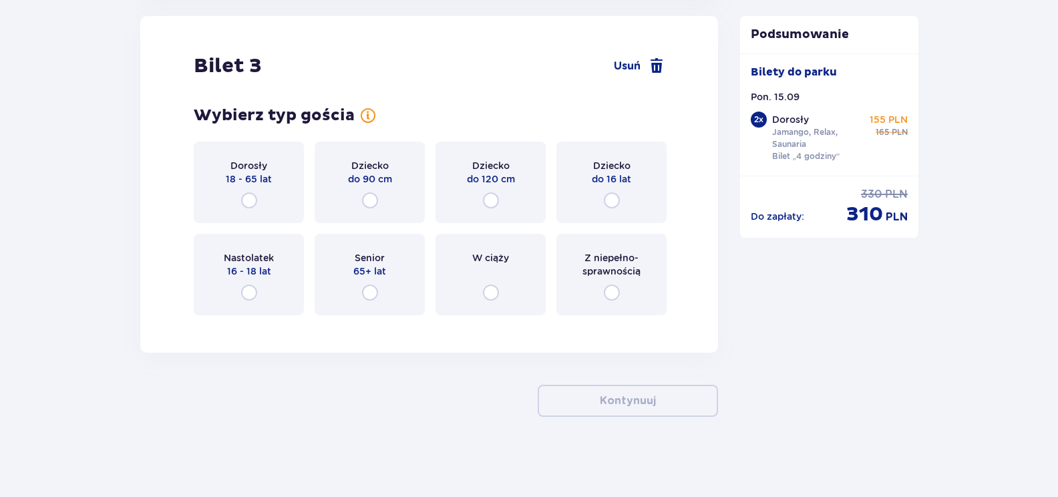
click at [622, 192] on div "Dziecko do 16 lat" at bounding box center [612, 183] width 110 height 82
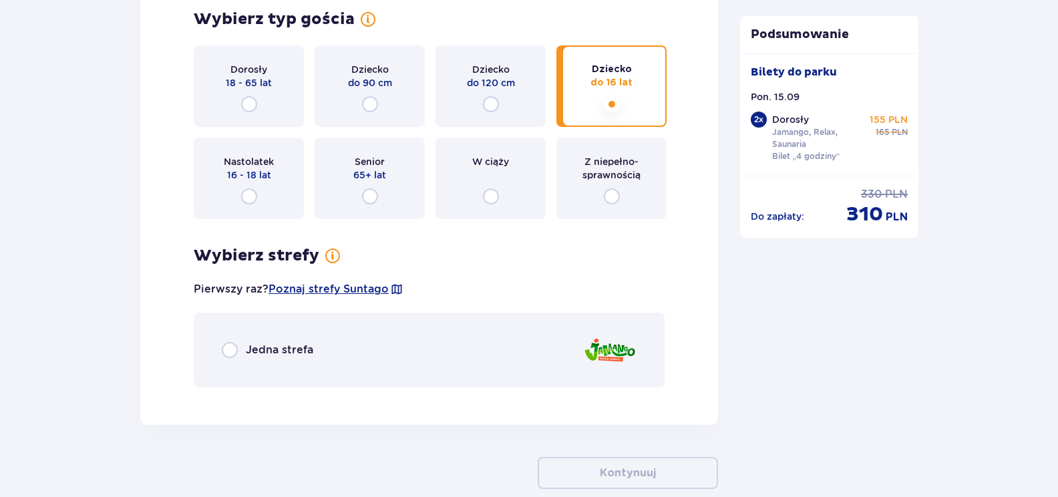
scroll to position [2863, 0]
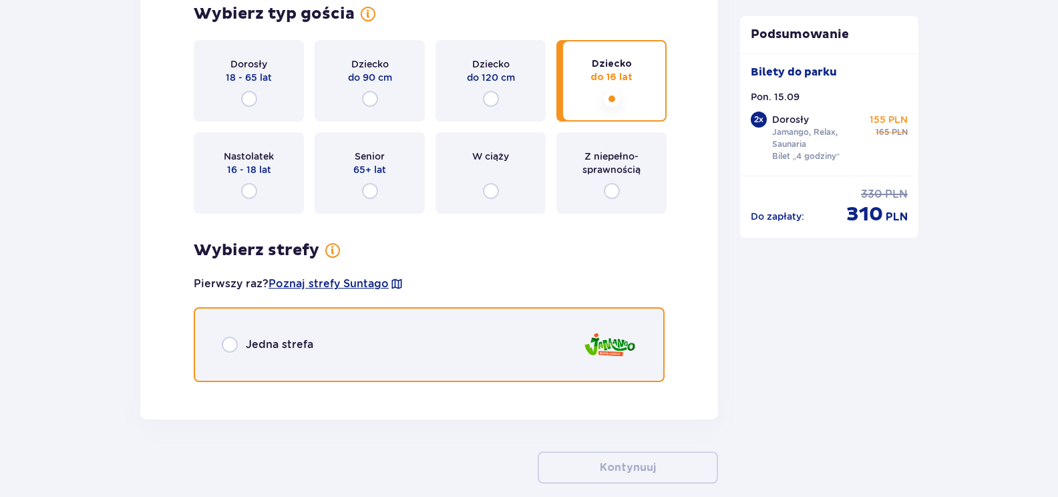
click at [233, 347] on input "radio" at bounding box center [230, 345] width 16 height 16
radio input "true"
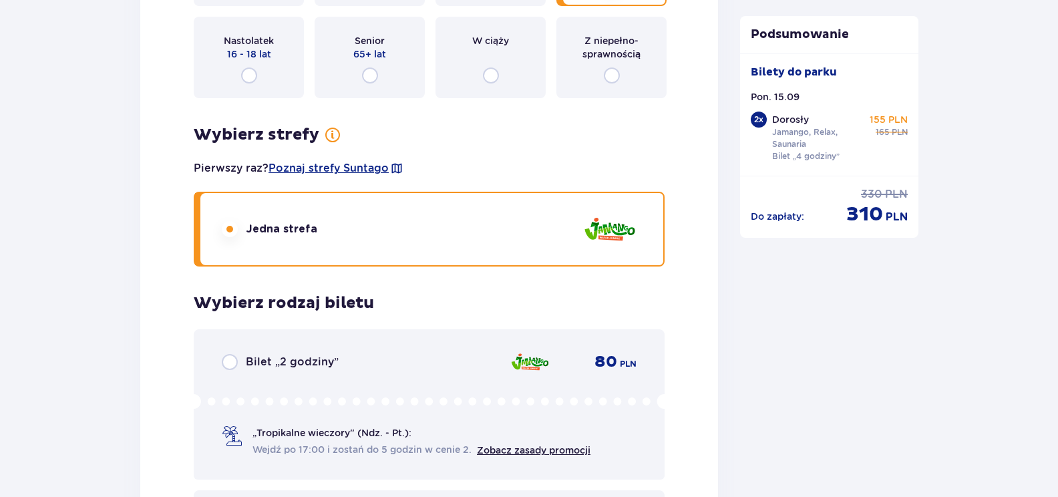
scroll to position [3113, 0]
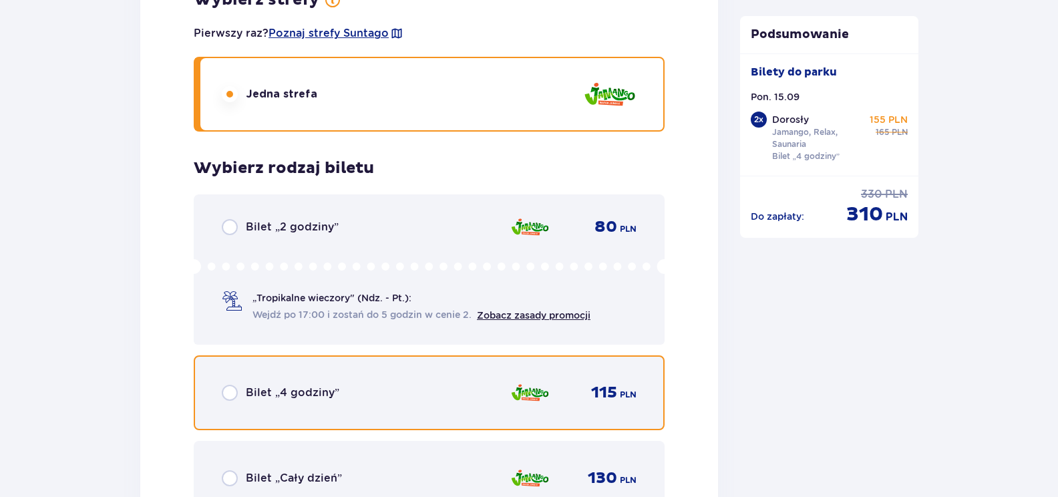
click at [235, 395] on input "radio" at bounding box center [230, 393] width 16 height 16
radio input "true"
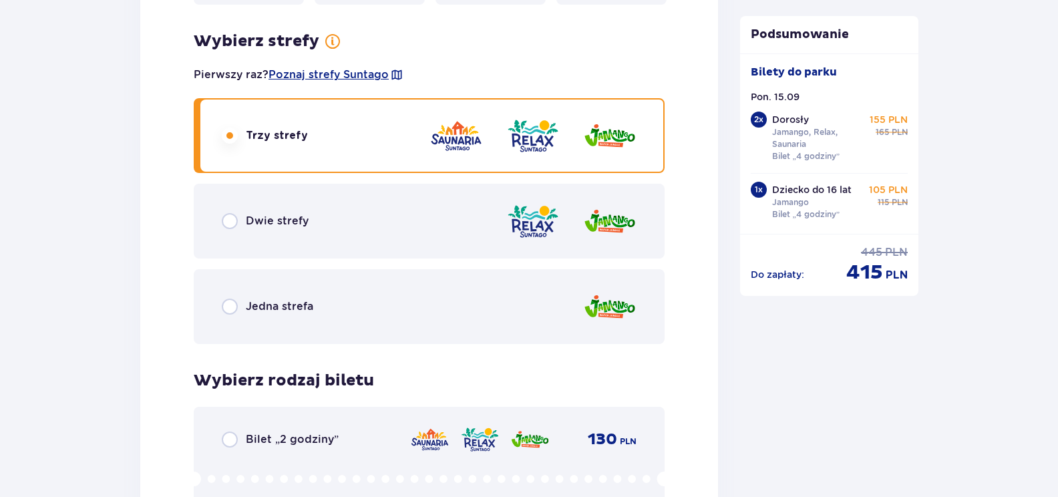
scroll to position [1846, 0]
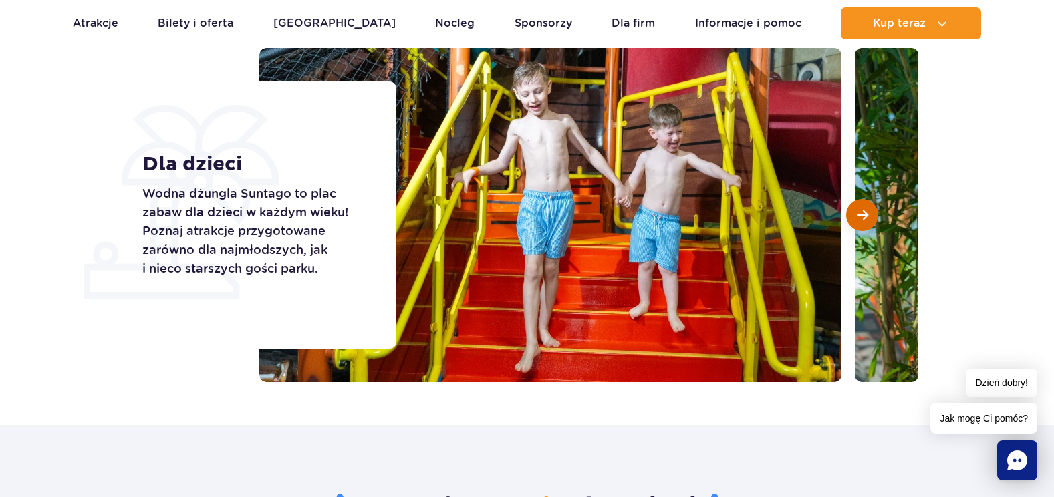
click at [855, 213] on button "Następny slajd" at bounding box center [862, 215] width 32 height 32
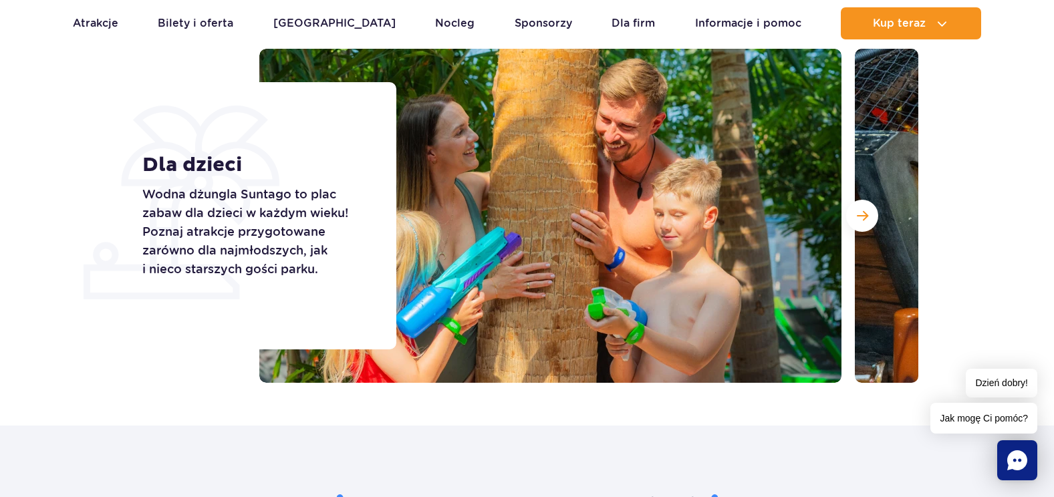
scroll to position [134, 0]
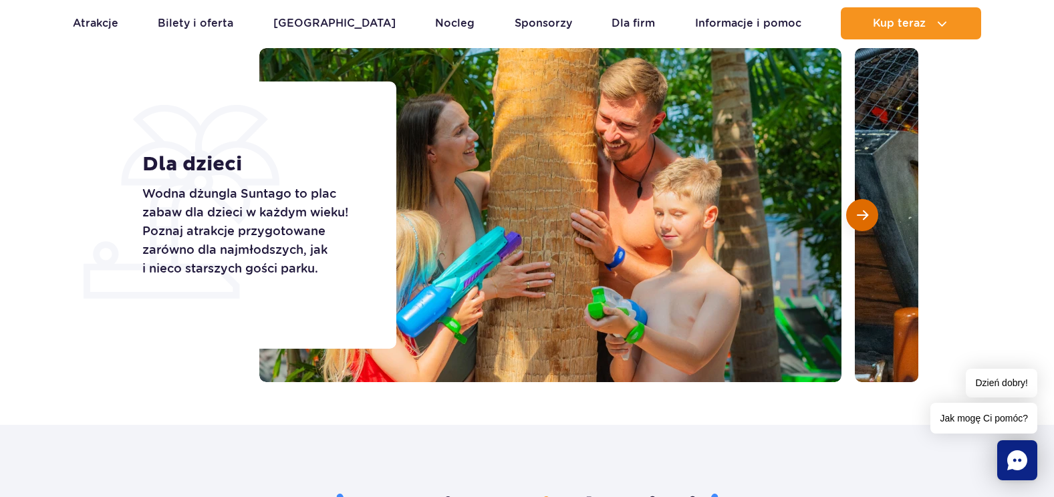
click at [851, 219] on button "Następny slajd" at bounding box center [862, 215] width 32 height 32
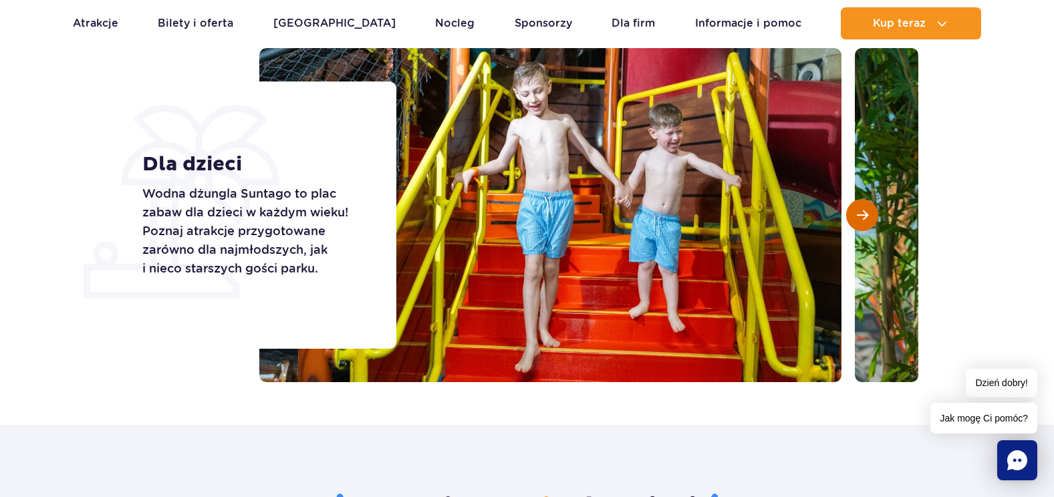
click at [851, 219] on button "Następny slajd" at bounding box center [862, 215] width 32 height 32
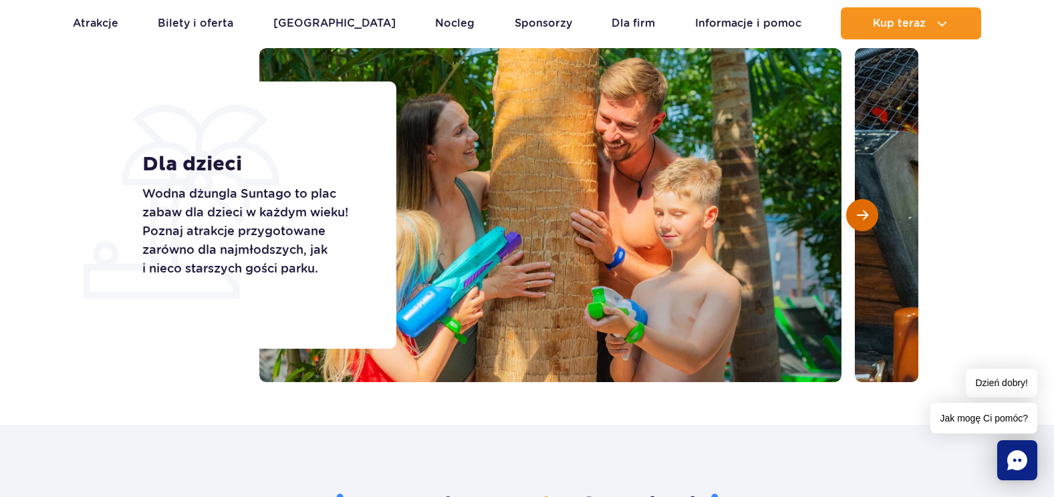
click at [851, 219] on button "Następny slajd" at bounding box center [862, 215] width 32 height 32
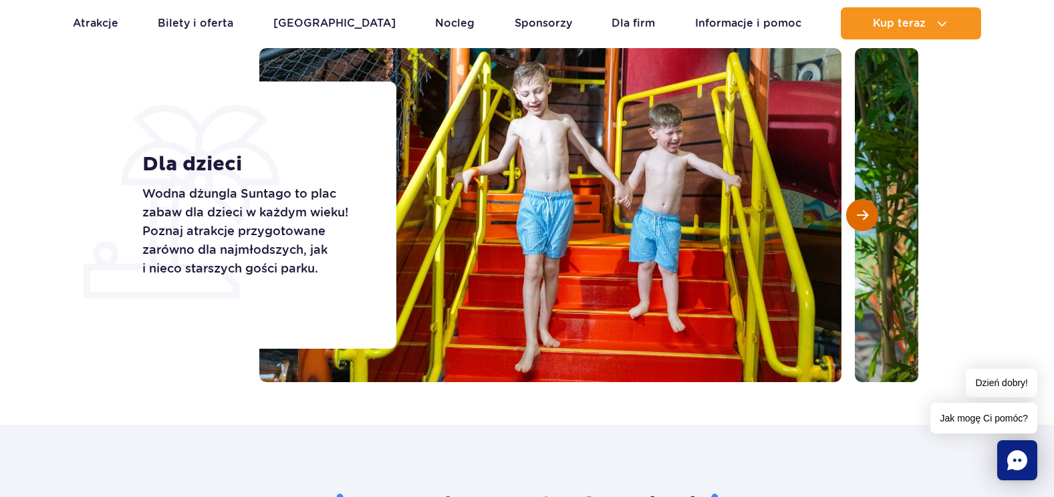
click at [851, 219] on button "Następny slajd" at bounding box center [862, 215] width 32 height 32
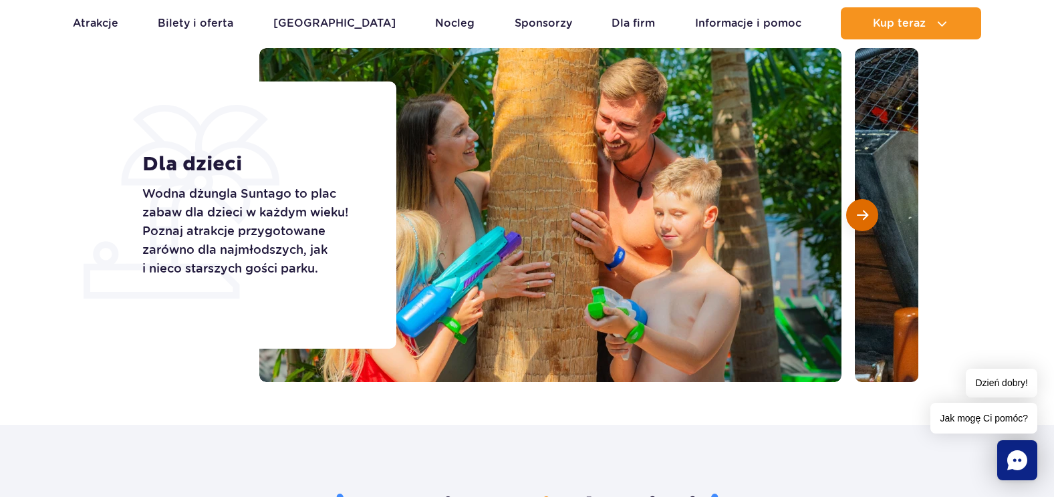
click at [851, 219] on button "Następny slajd" at bounding box center [862, 215] width 32 height 32
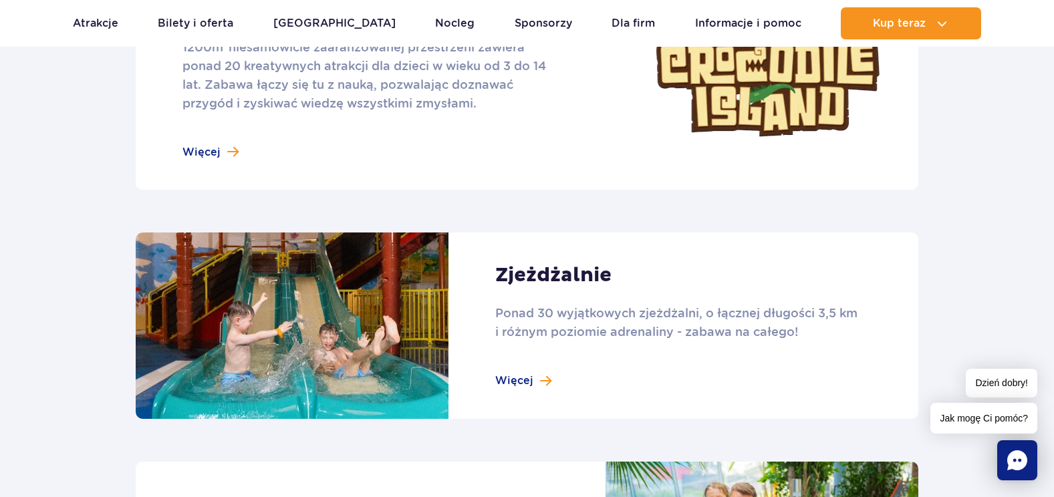
scroll to position [869, 0]
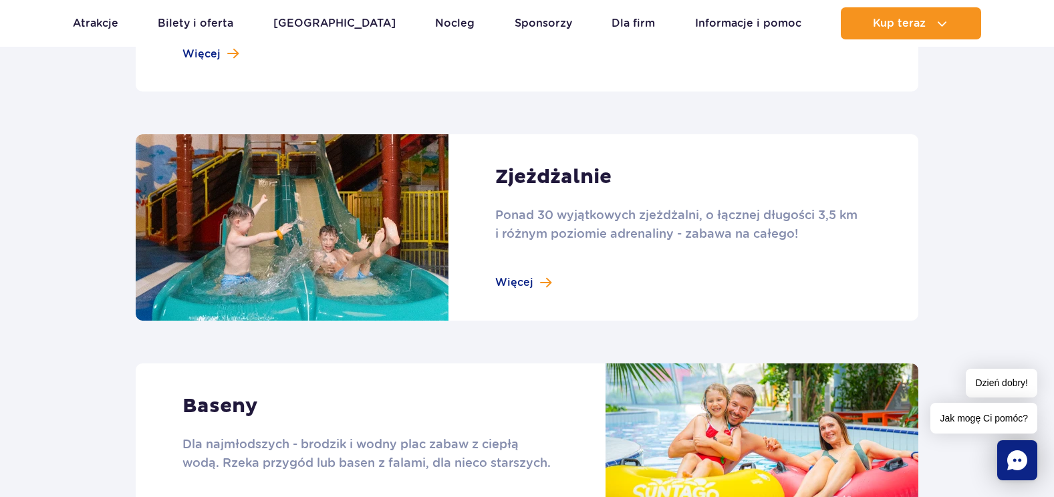
click at [543, 283] on link at bounding box center [527, 227] width 783 height 186
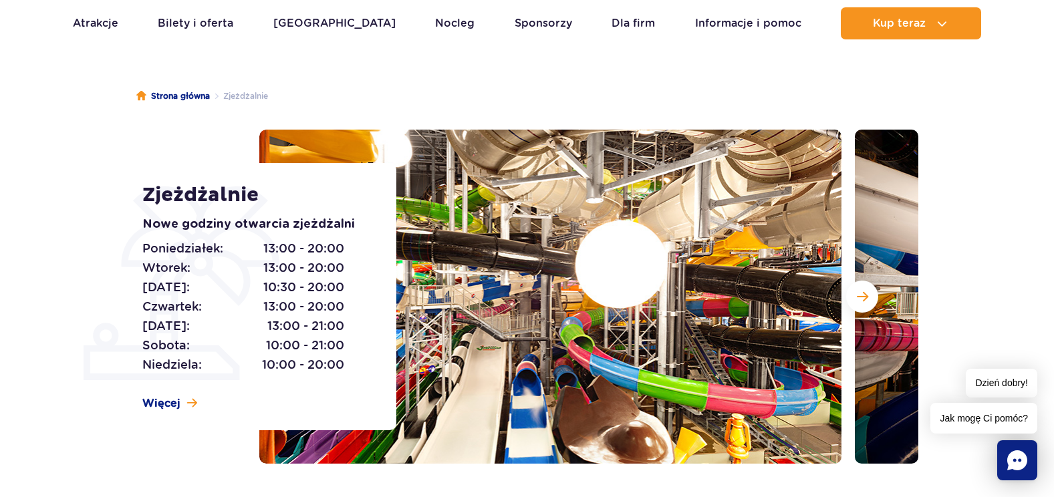
scroll to position [67, 0]
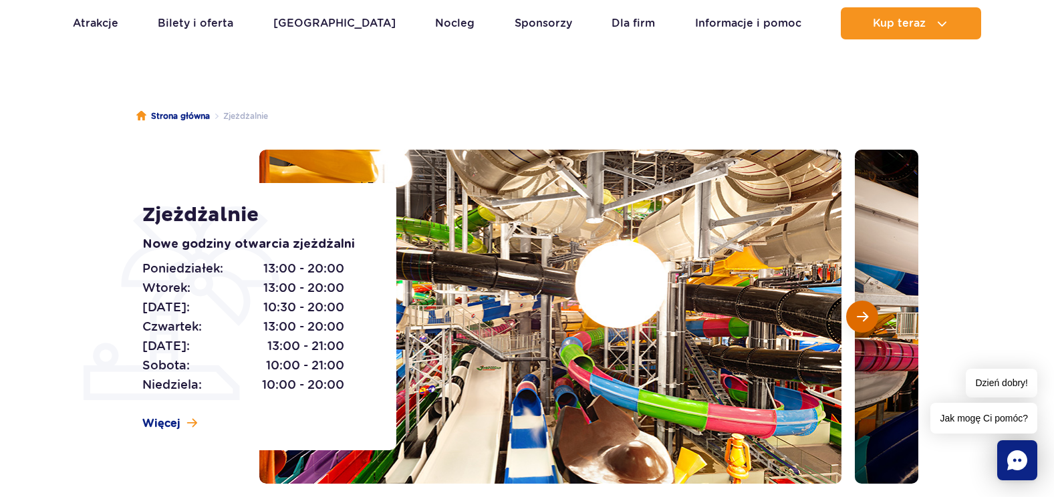
click at [852, 317] on button "Następny slajd" at bounding box center [862, 317] width 32 height 32
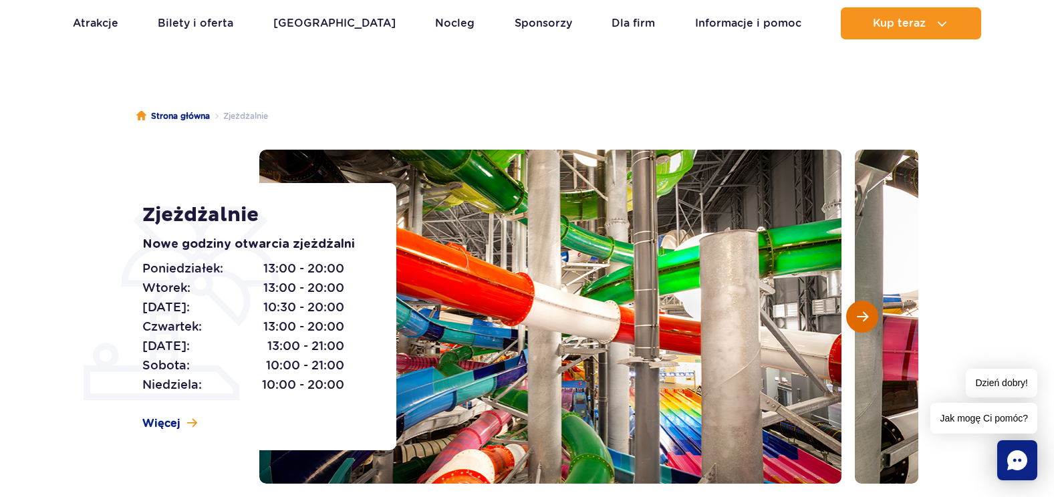
click at [852, 317] on button "Następny slajd" at bounding box center [862, 317] width 32 height 32
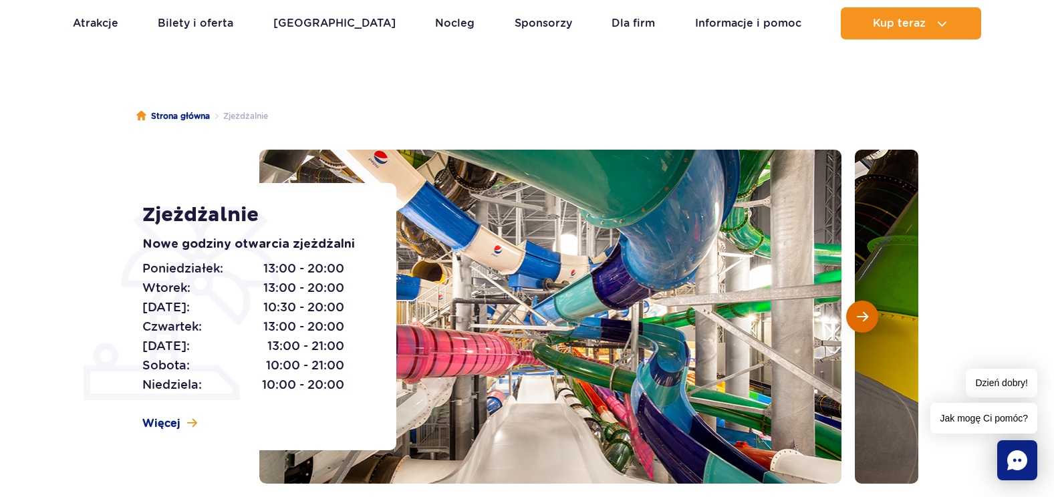
click at [852, 317] on button "Następny slajd" at bounding box center [862, 317] width 32 height 32
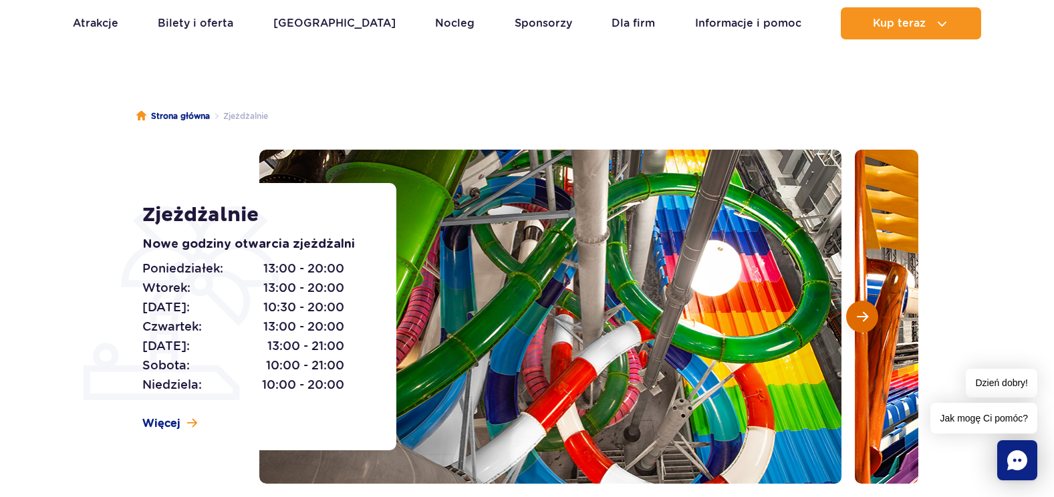
click at [852, 317] on button "Następny slajd" at bounding box center [862, 317] width 32 height 32
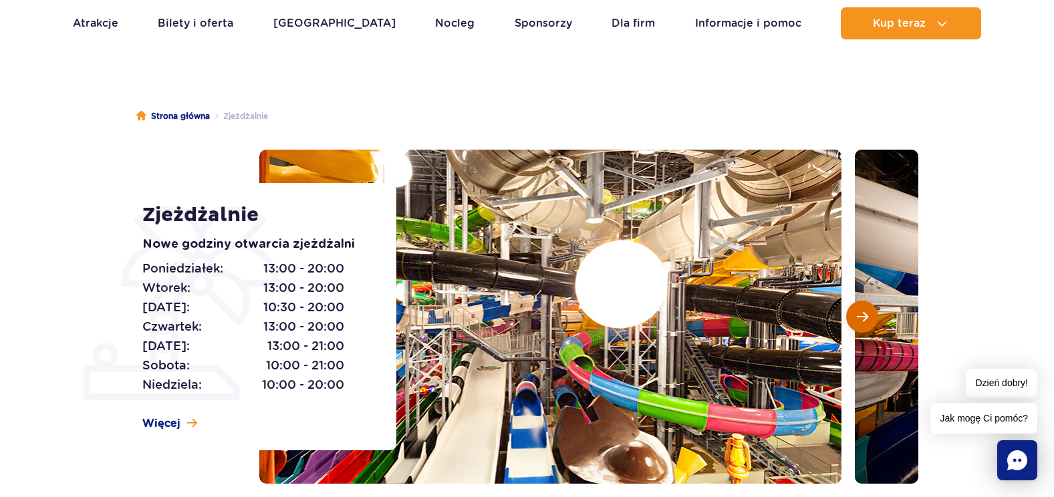
click at [852, 317] on button "Następny slajd" at bounding box center [862, 317] width 32 height 32
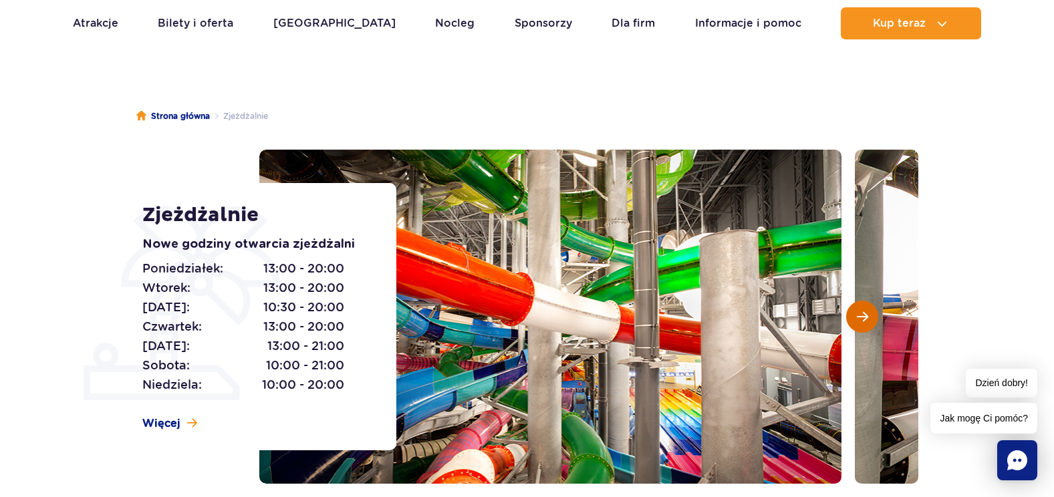
click at [852, 317] on button "Następny slajd" at bounding box center [862, 317] width 32 height 32
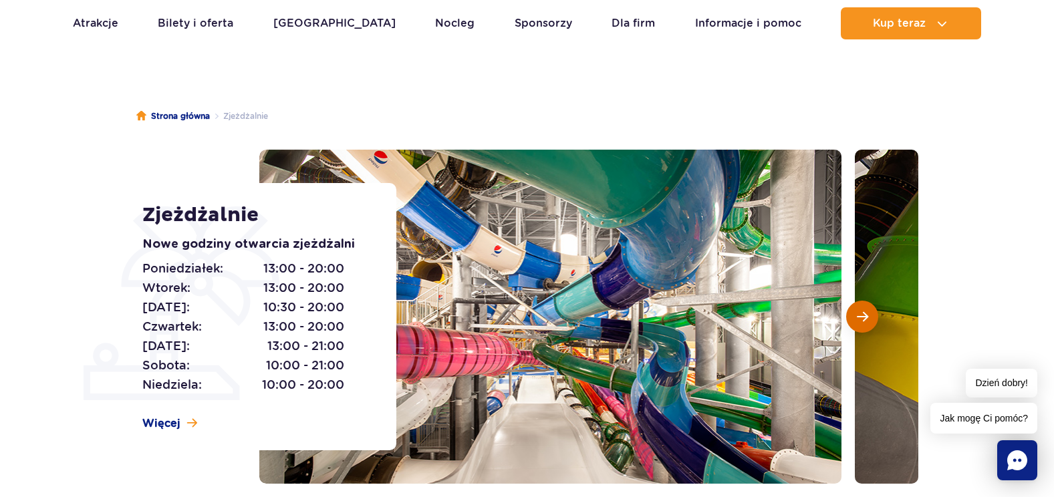
click at [852, 317] on button "Następny slajd" at bounding box center [862, 317] width 32 height 32
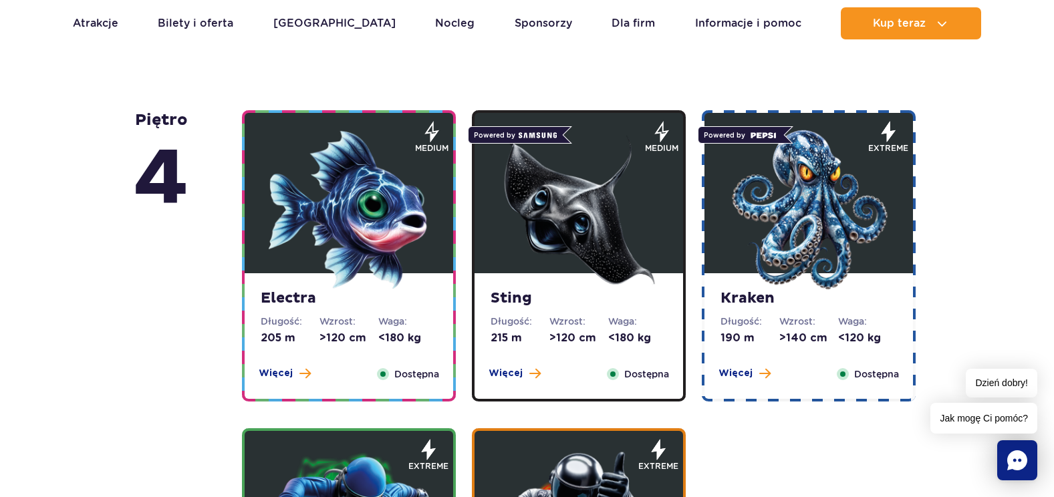
scroll to position [1136, 0]
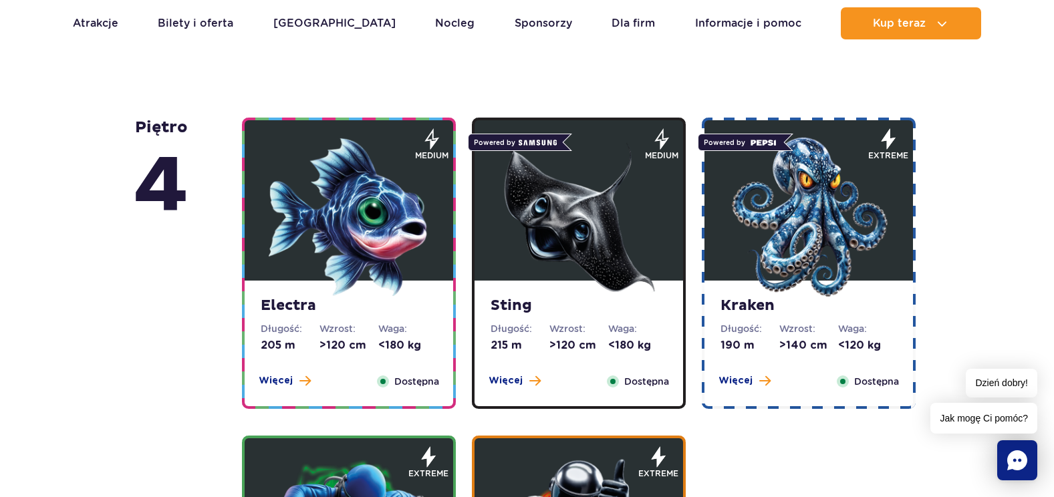
click at [804, 327] on dt "Wzrost:" at bounding box center [808, 328] width 59 height 13
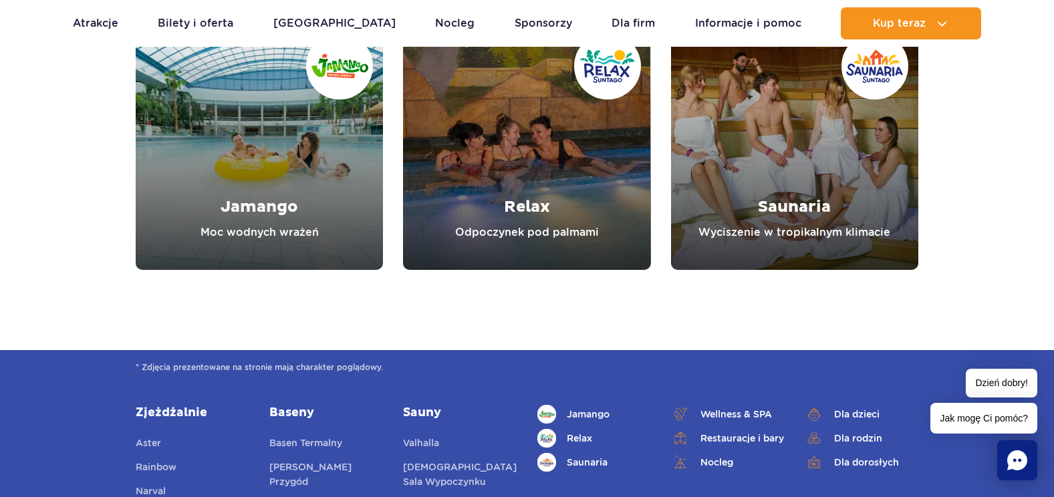
scroll to position [4744, 0]
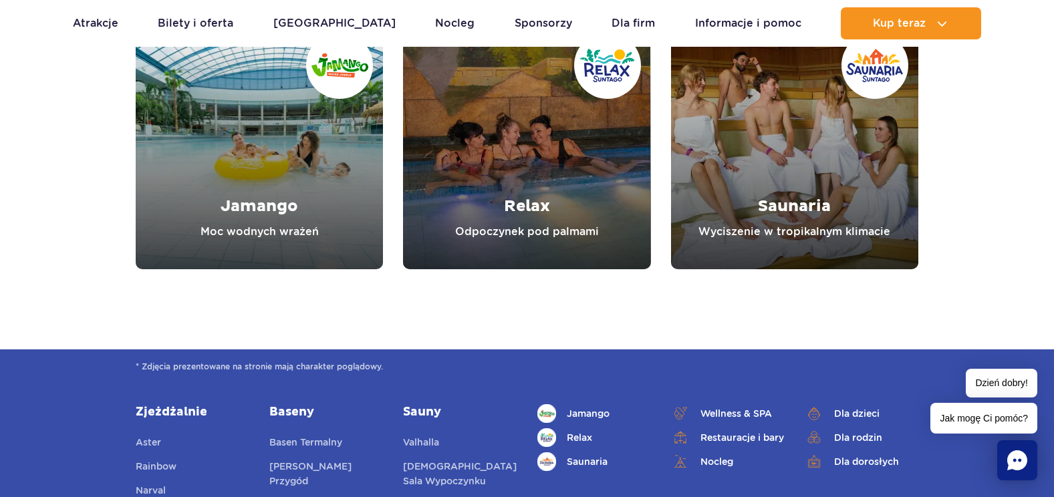
click at [267, 225] on link "Jamango" at bounding box center [259, 145] width 247 height 247
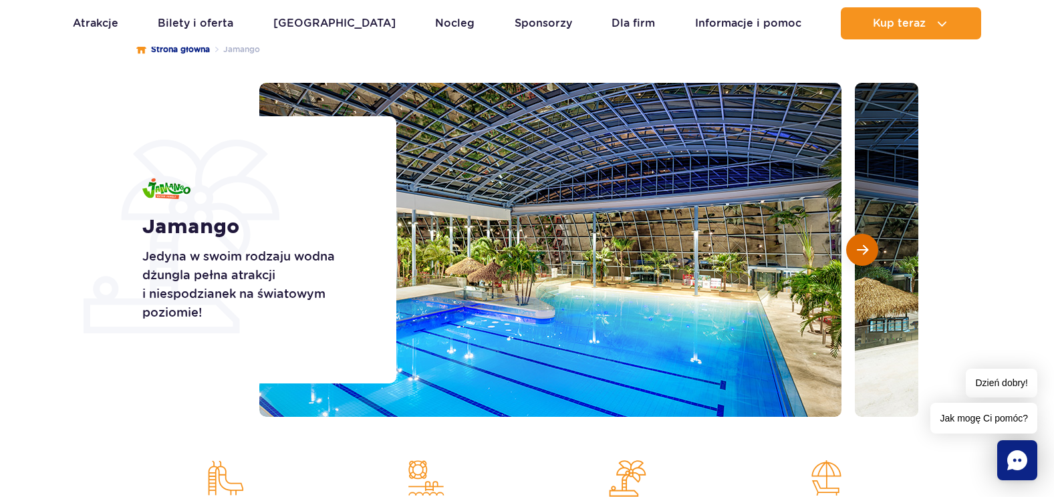
click at [861, 253] on span "Następny slajd" at bounding box center [862, 250] width 11 height 12
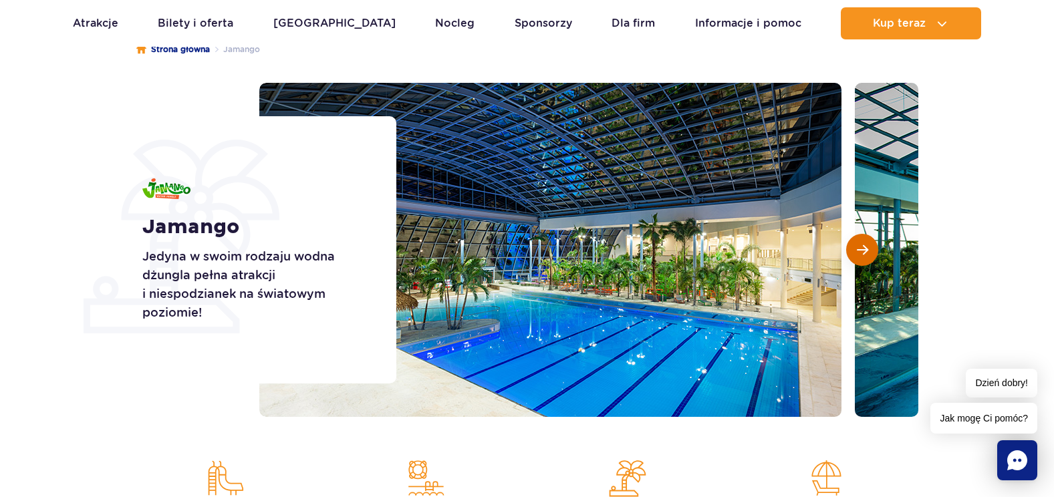
click at [861, 253] on span "Następny slajd" at bounding box center [862, 250] width 11 height 12
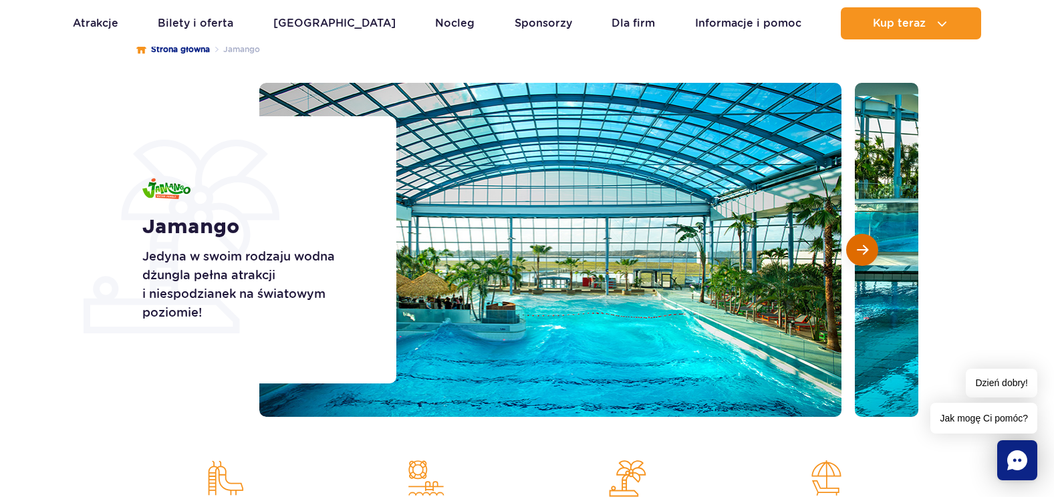
click at [861, 253] on span "Następny slajd" at bounding box center [862, 250] width 11 height 12
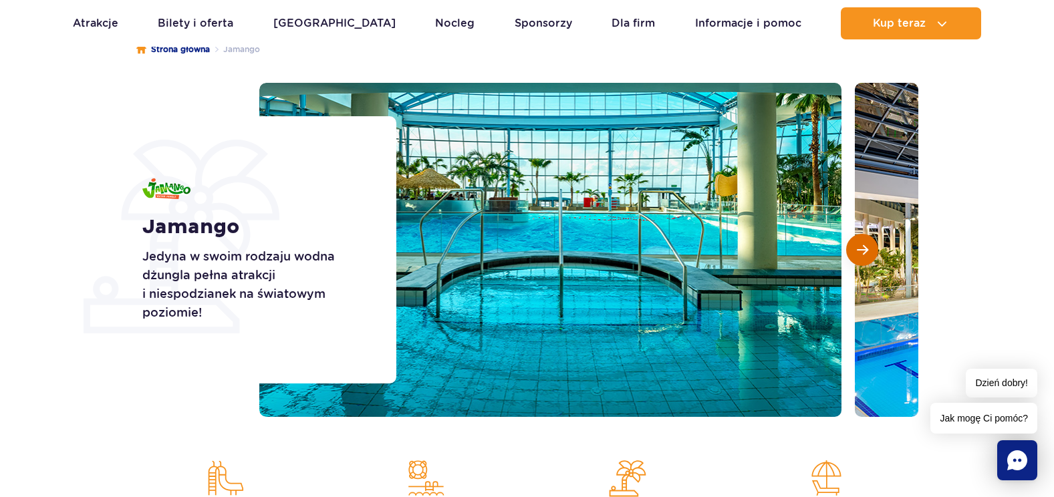
click at [861, 253] on span "Następny slajd" at bounding box center [862, 250] width 11 height 12
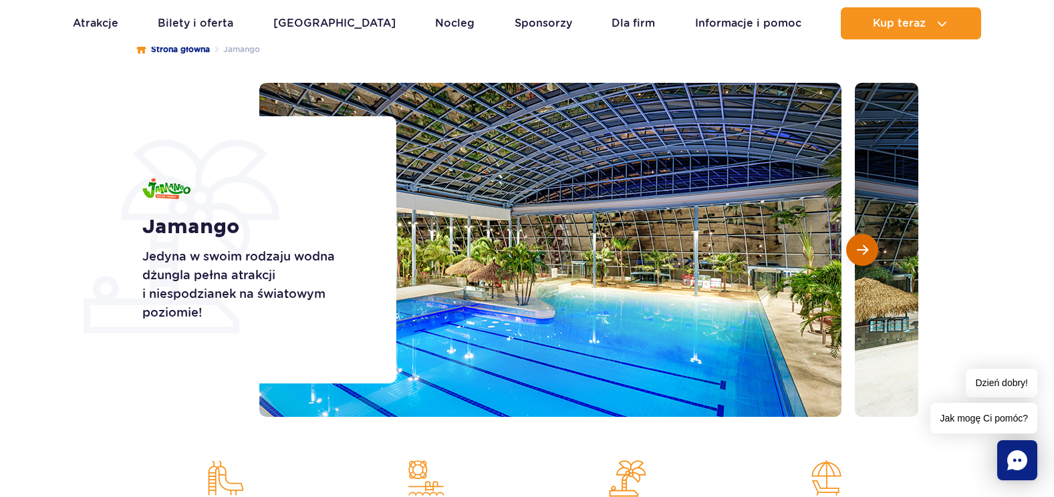
click at [861, 253] on span "Następny slajd" at bounding box center [862, 250] width 11 height 12
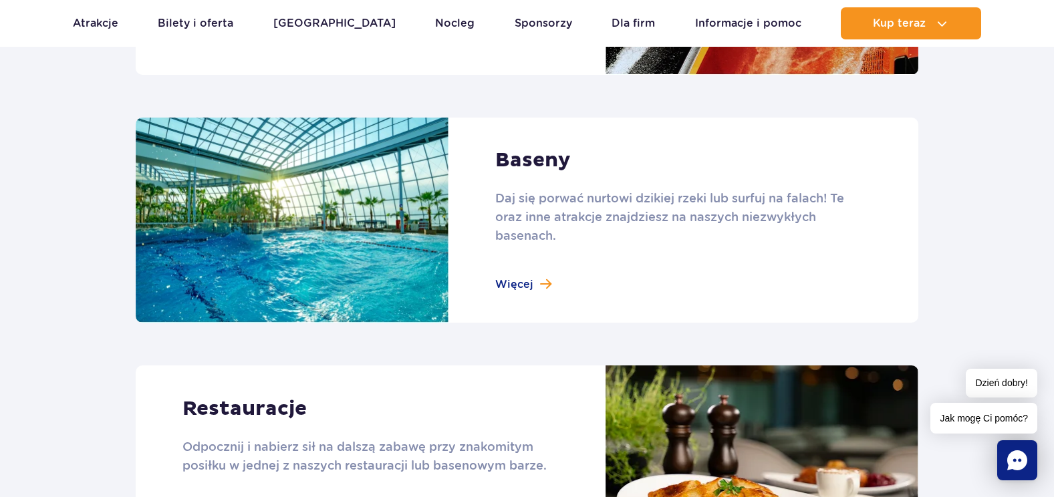
scroll to position [1537, 0]
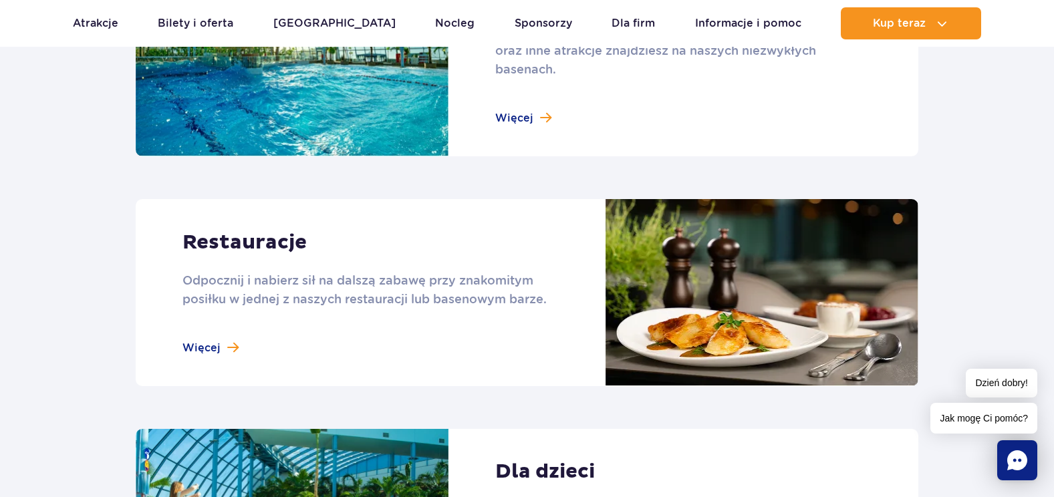
click at [221, 342] on link at bounding box center [527, 292] width 783 height 187
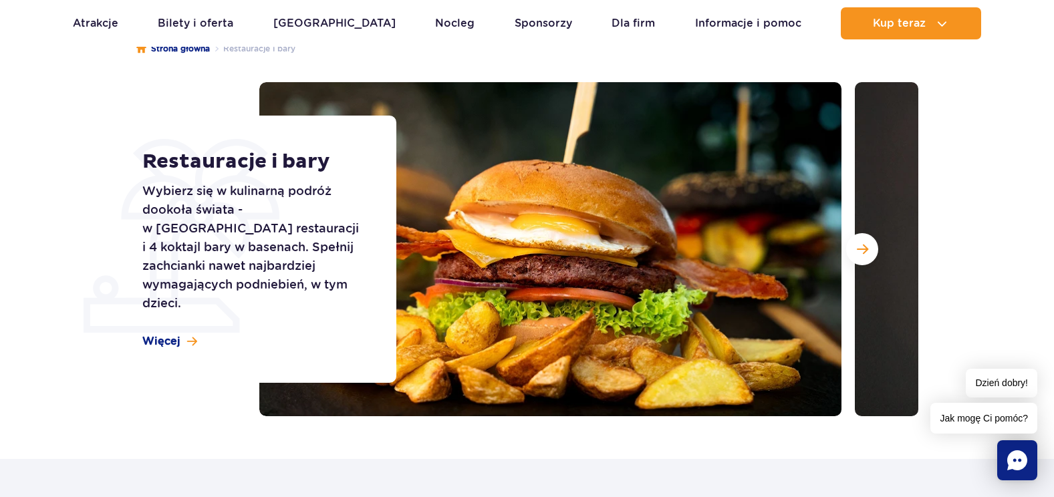
scroll to position [134, 0]
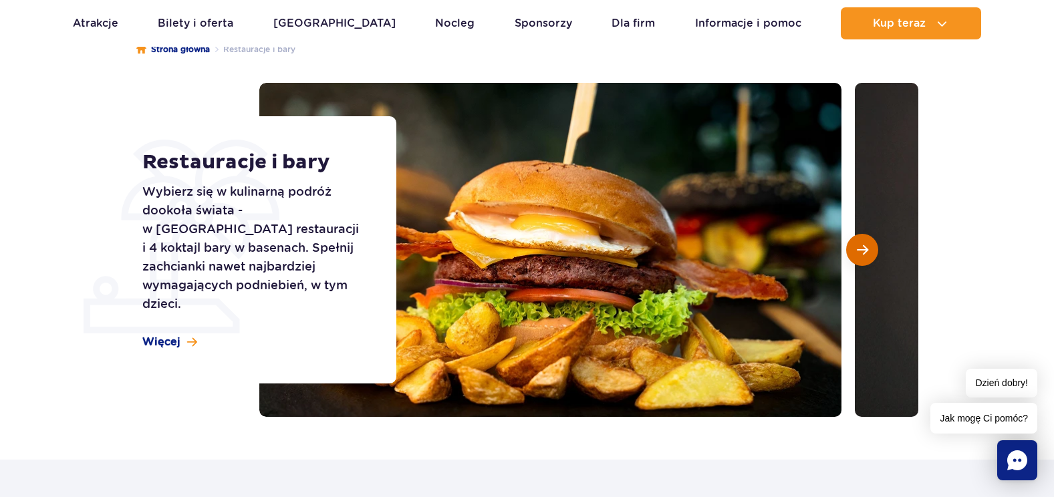
click at [851, 247] on button "Następny slajd" at bounding box center [862, 250] width 32 height 32
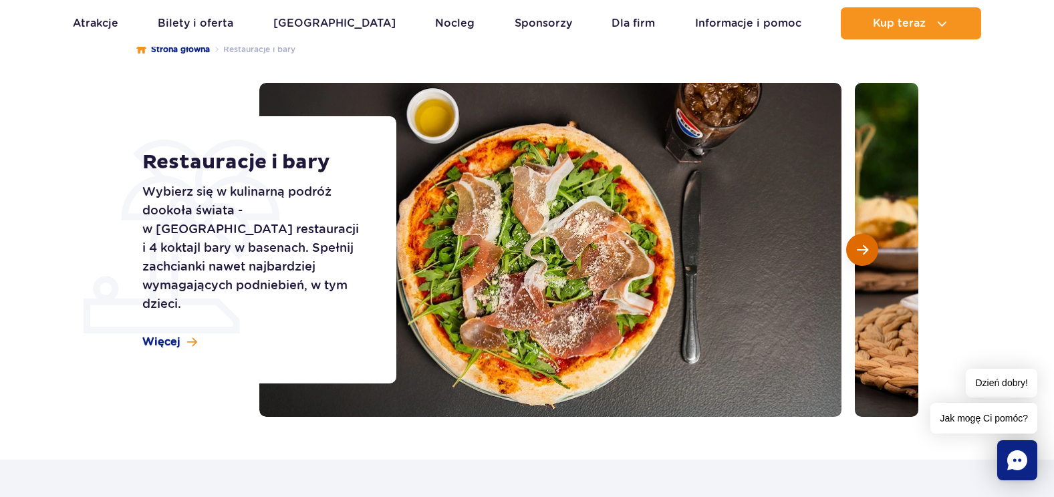
click at [851, 247] on button "Następny slajd" at bounding box center [862, 250] width 32 height 32
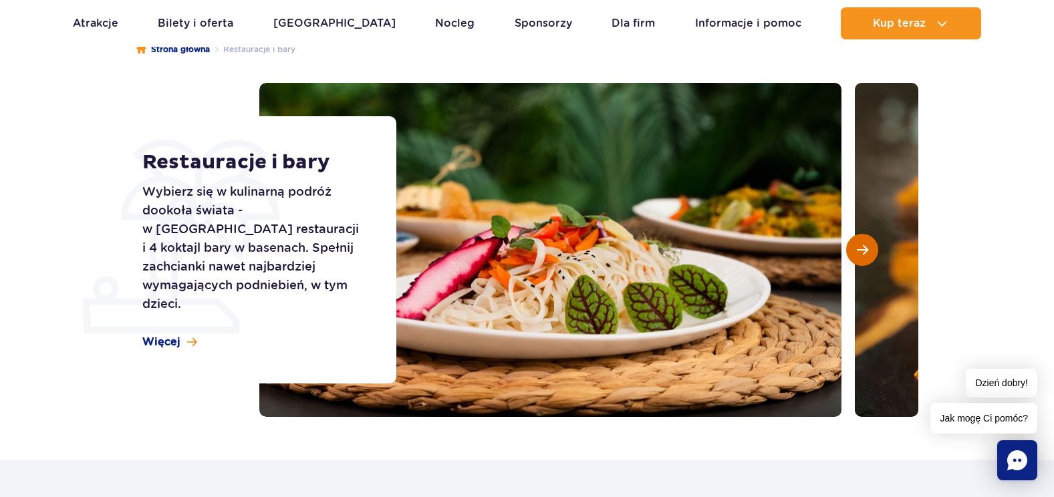
click at [851, 247] on button "Następny slajd" at bounding box center [862, 250] width 32 height 32
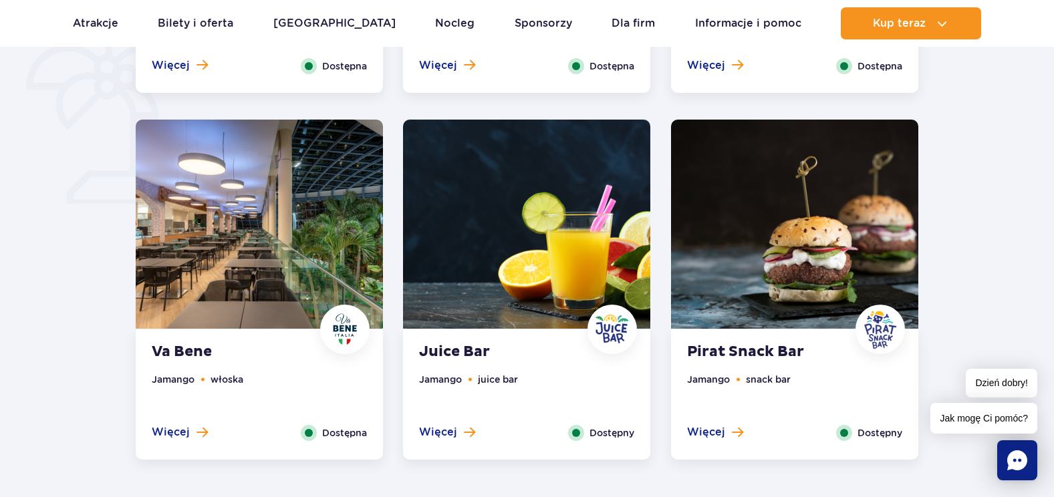
scroll to position [1002, 0]
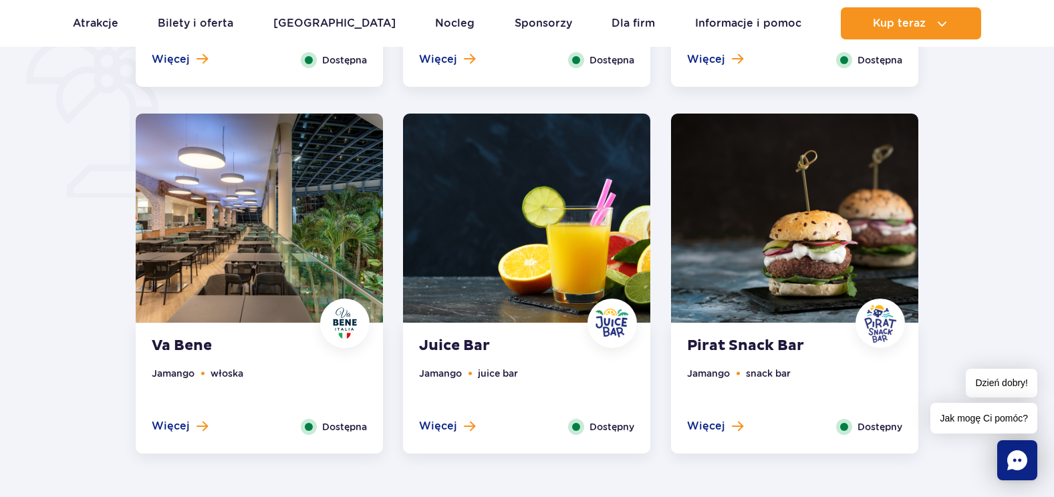
click at [248, 233] on img at bounding box center [259, 218] width 247 height 209
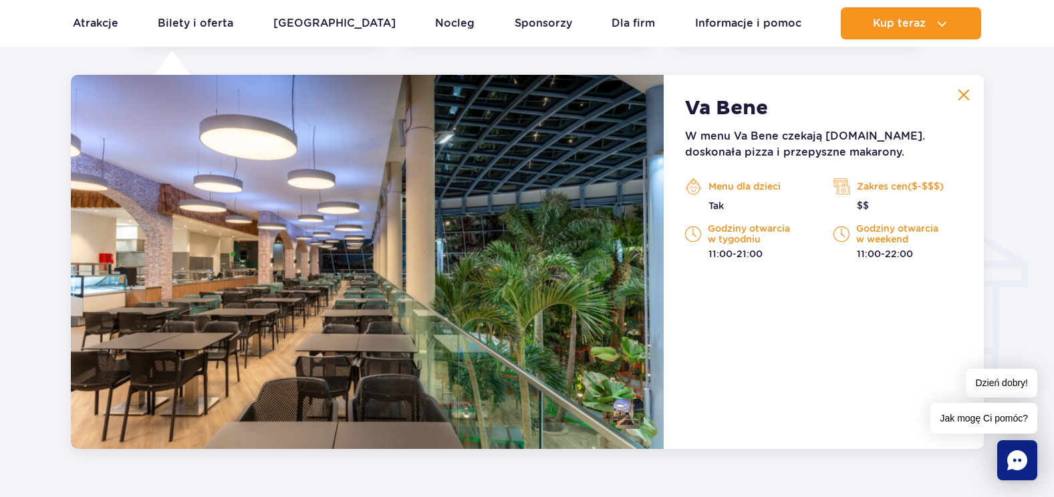
scroll to position [1273, 0]
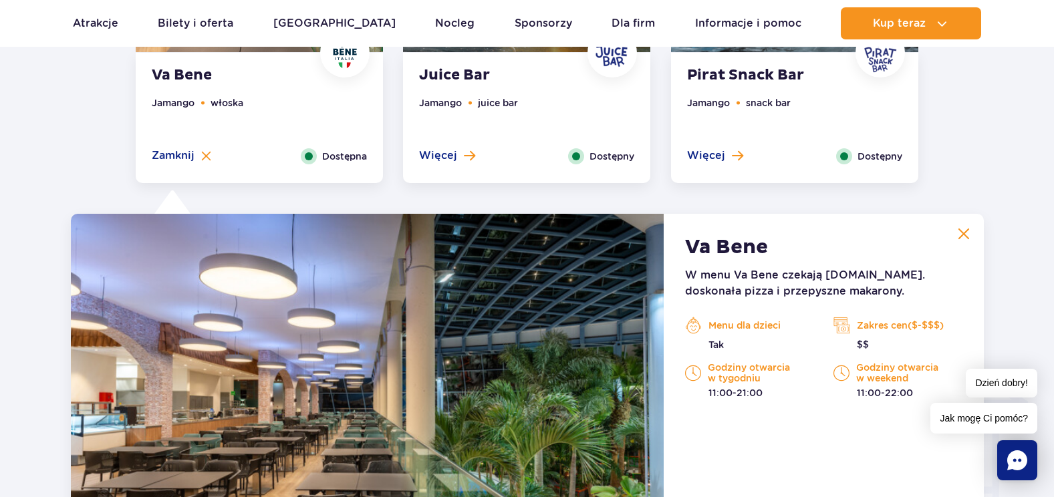
click at [891, 328] on p "Zakres cen($-$$$)" at bounding box center [897, 325] width 128 height 20
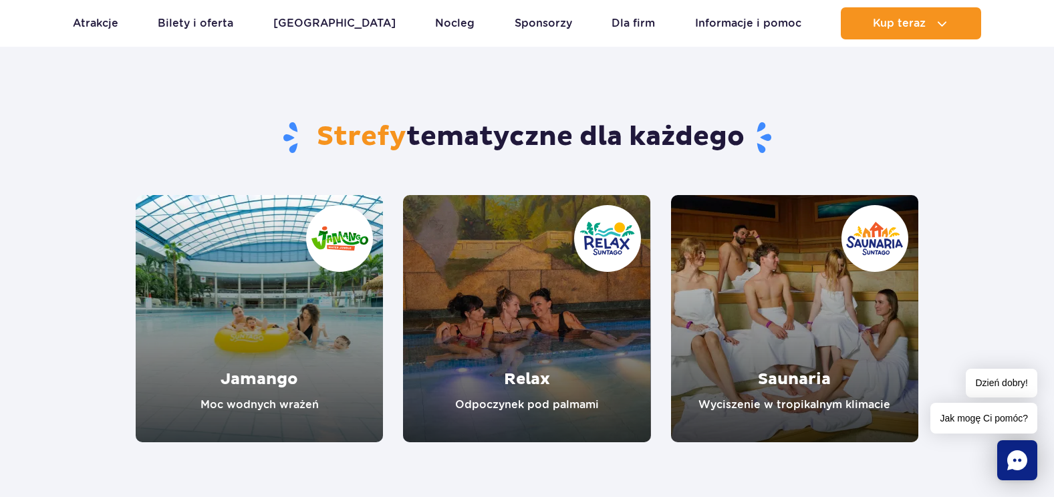
scroll to position [2810, 0]
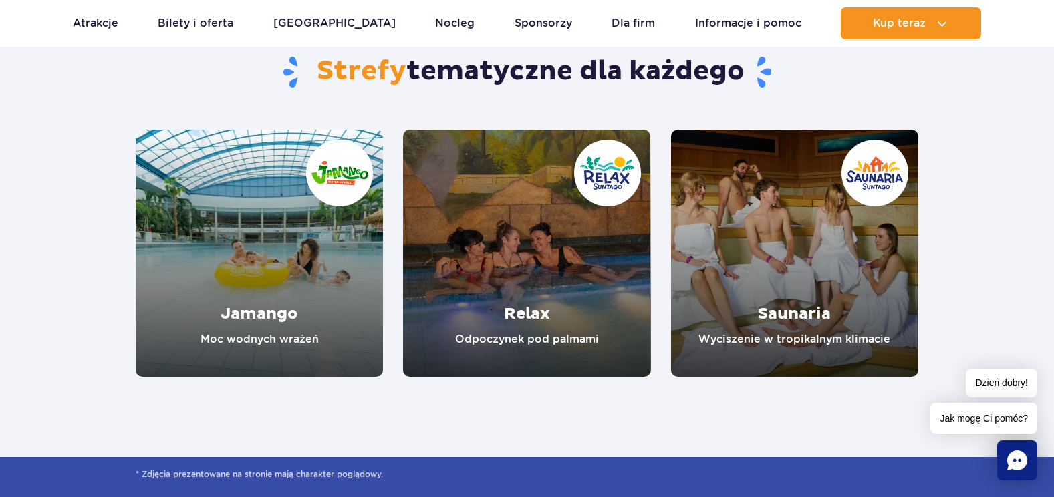
click at [276, 221] on link "Jamango" at bounding box center [259, 253] width 247 height 247
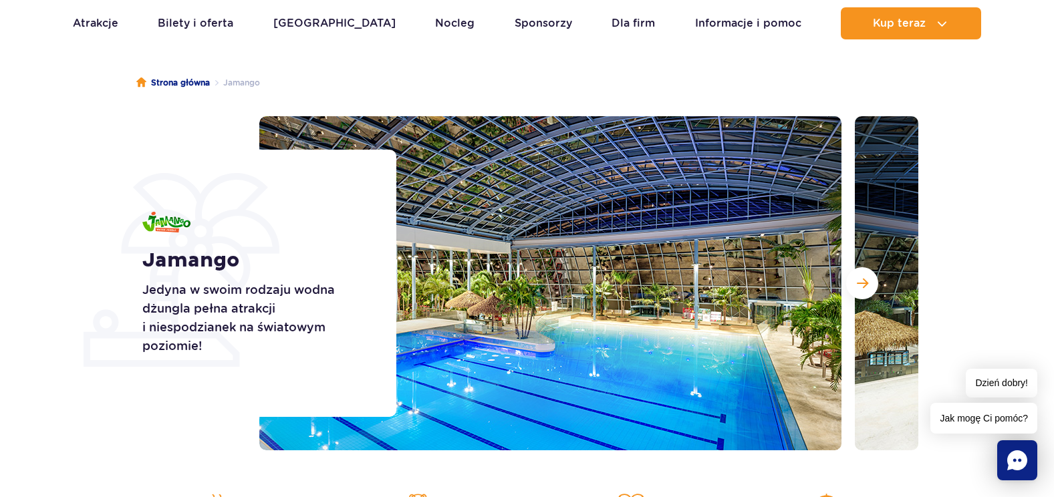
scroll to position [67, 0]
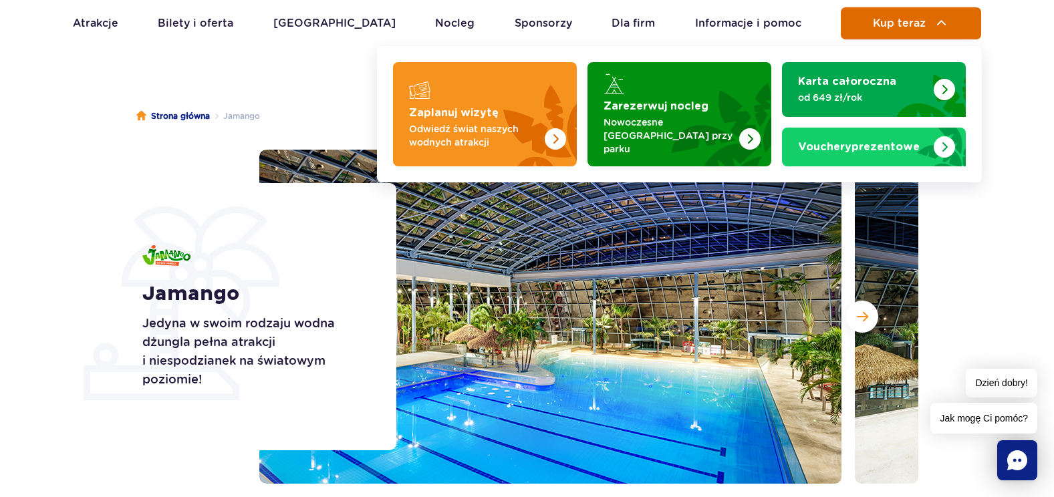
click at [946, 22] on img at bounding box center [942, 23] width 16 height 16
click at [934, 28] on img at bounding box center [942, 23] width 16 height 16
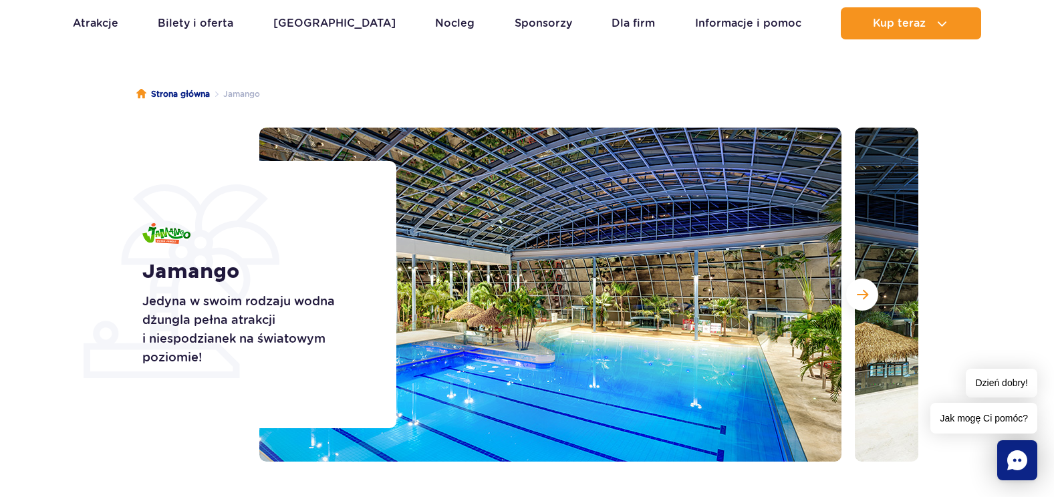
scroll to position [0, 0]
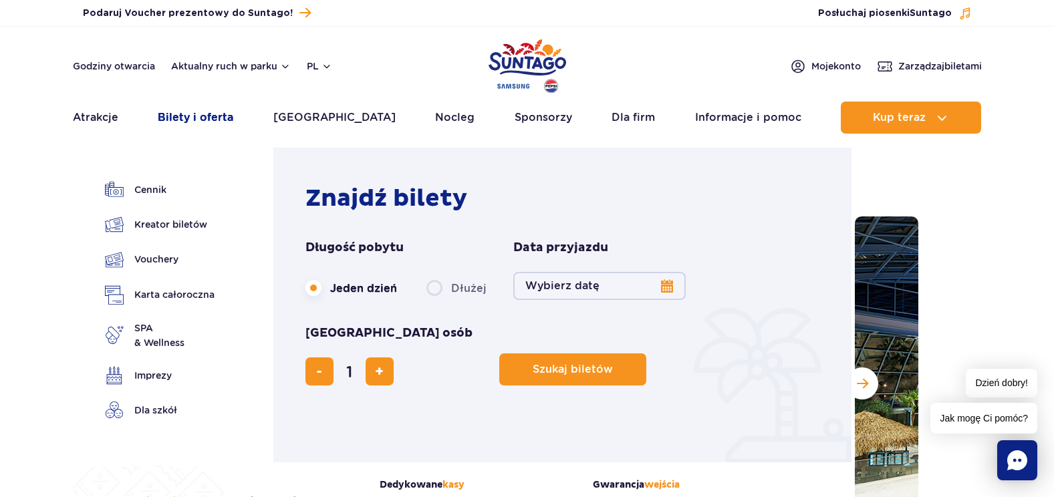
click at [198, 116] on link "Bilety i oferta" at bounding box center [196, 118] width 76 height 32
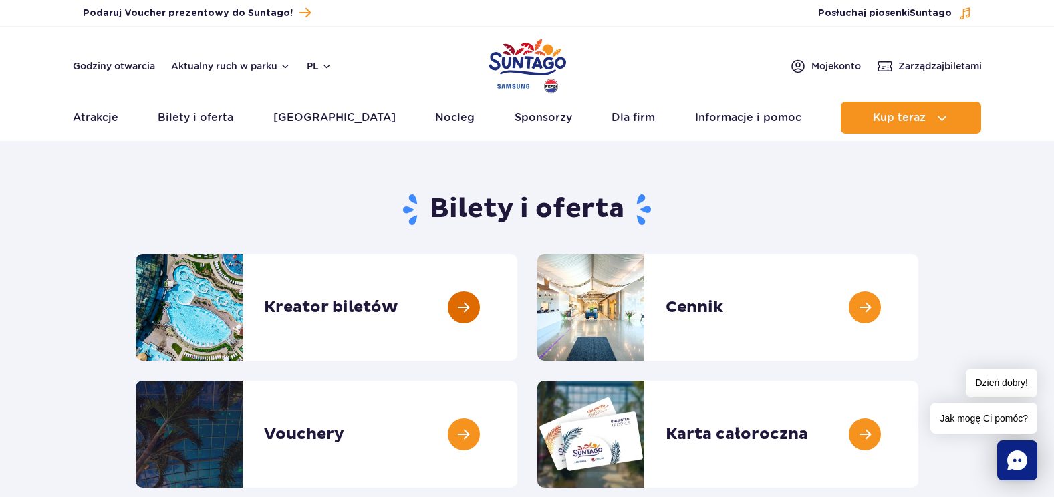
click at [517, 309] on link at bounding box center [517, 307] width 0 height 107
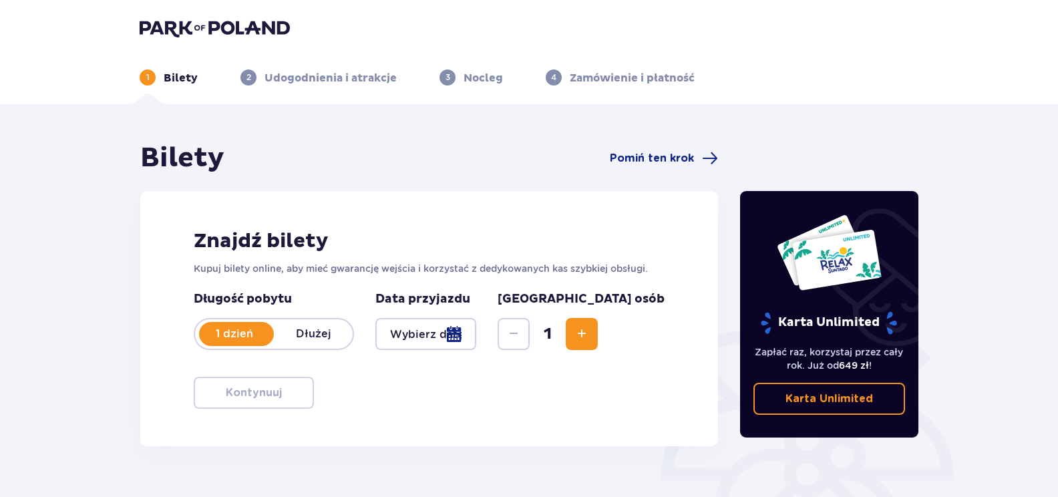
click at [476, 336] on div at bounding box center [426, 334] width 101 height 32
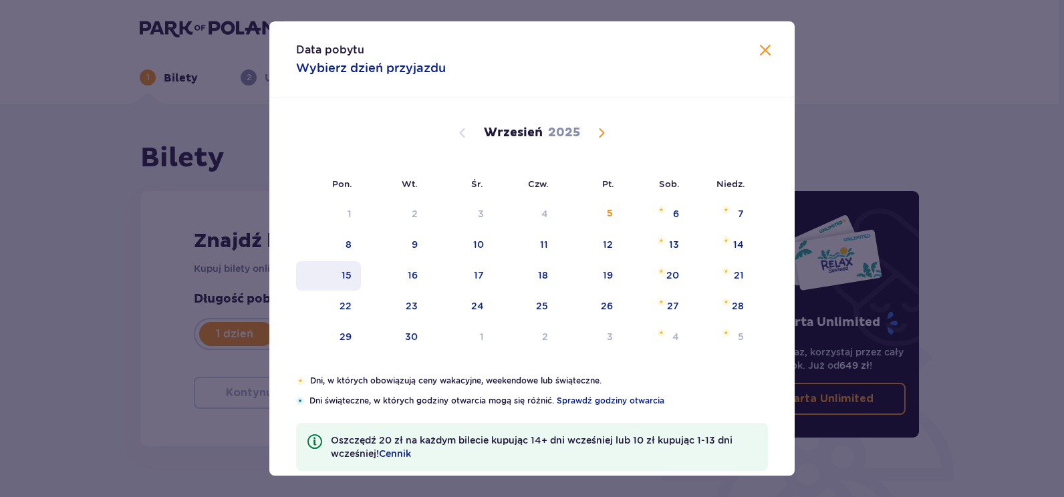
click at [344, 263] on div "15" at bounding box center [328, 275] width 65 height 29
type input "[DATE]"
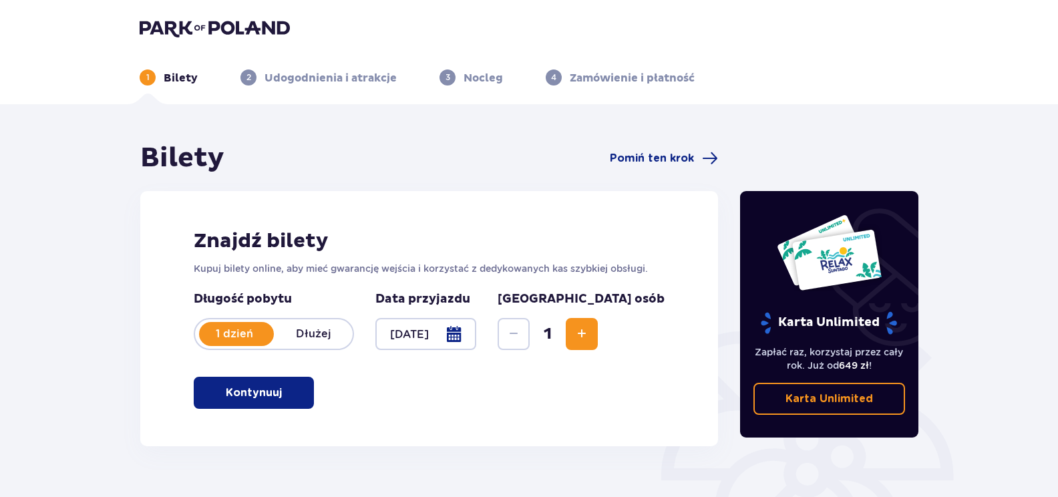
click at [598, 335] on button "Increase" at bounding box center [582, 334] width 32 height 32
click at [590, 338] on span "Increase" at bounding box center [582, 334] width 16 height 16
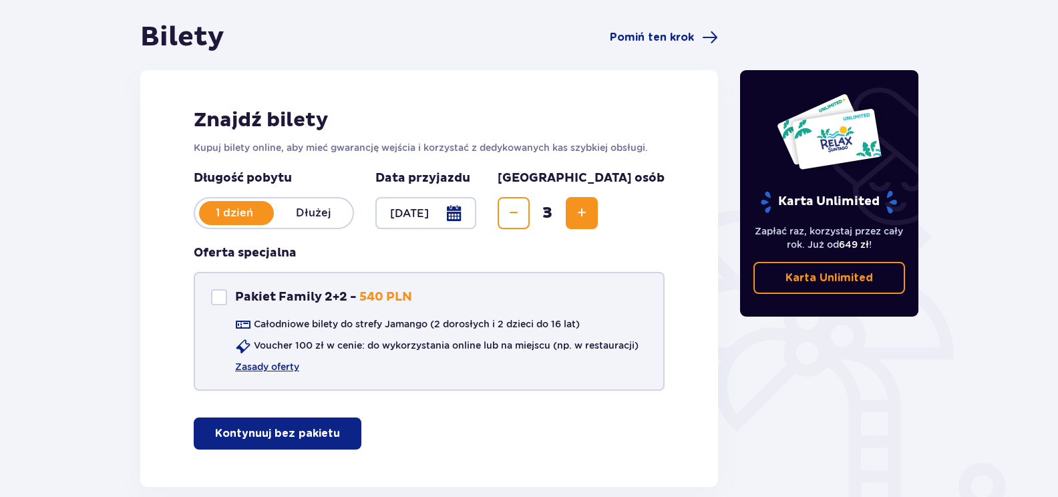
scroll to position [134, 0]
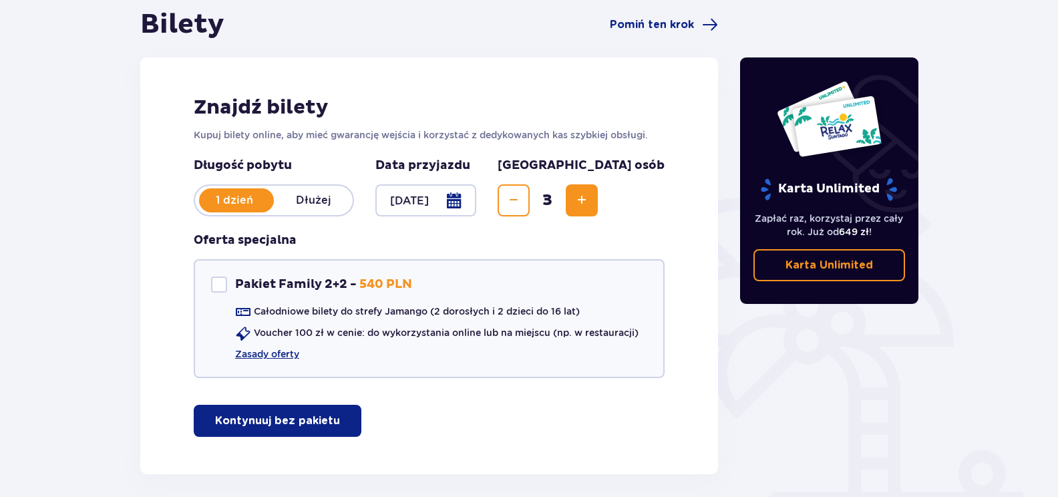
click at [235, 426] on p "Kontynuuj bez pakietu" at bounding box center [277, 421] width 125 height 15
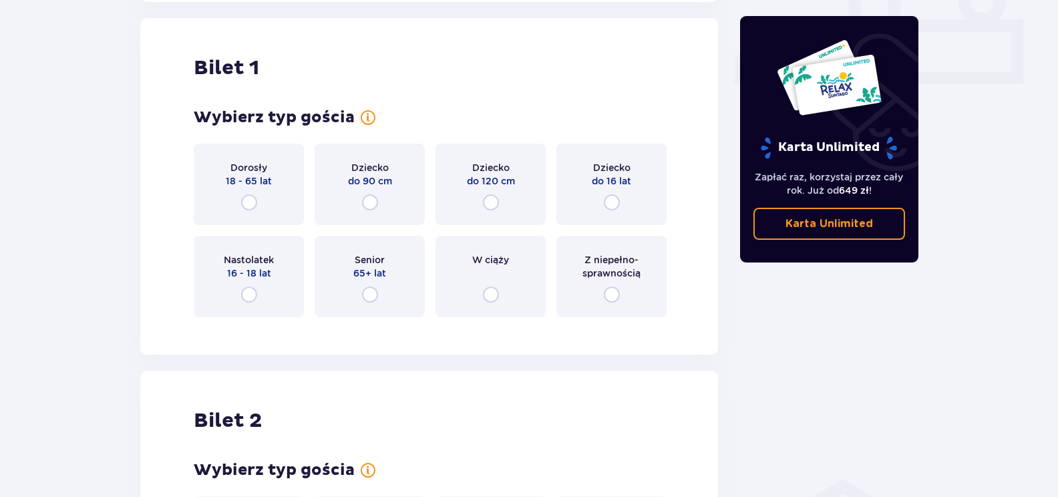
scroll to position [608, 0]
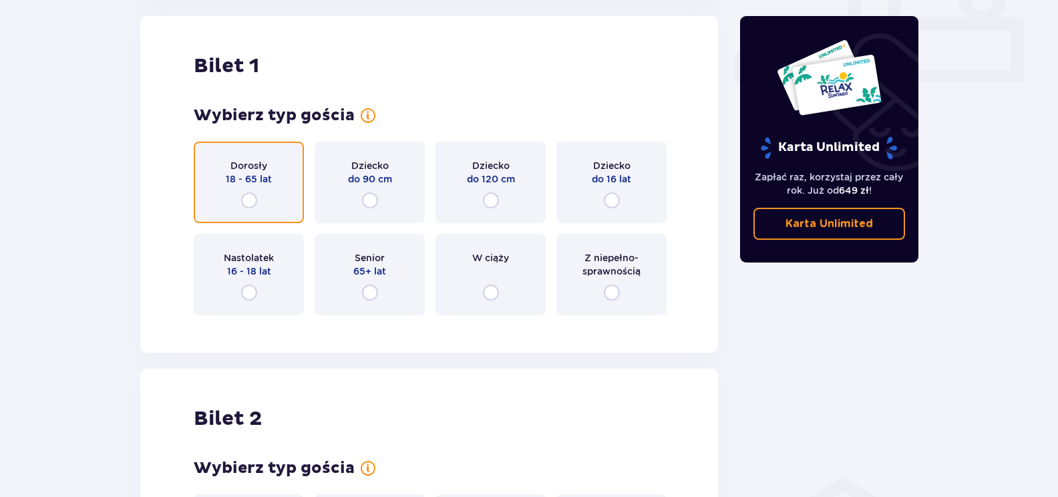
click at [249, 195] on input "radio" at bounding box center [249, 200] width 16 height 16
radio input "true"
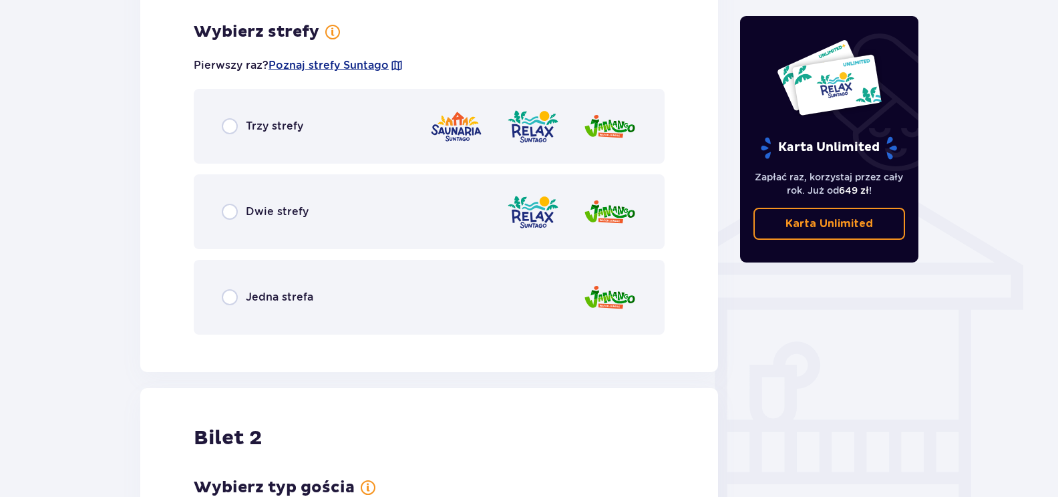
scroll to position [934, 0]
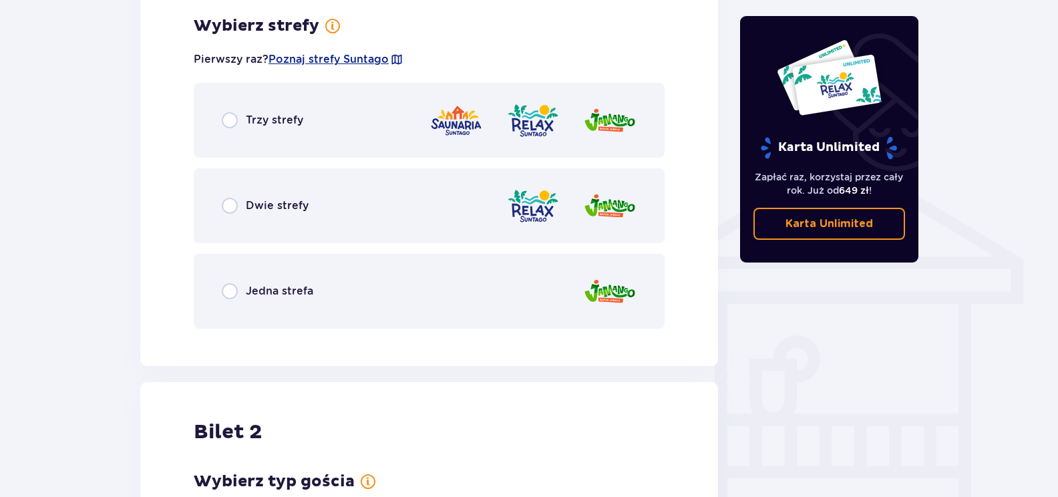
click at [249, 295] on p "Jedna strefa" at bounding box center [279, 291] width 67 height 15
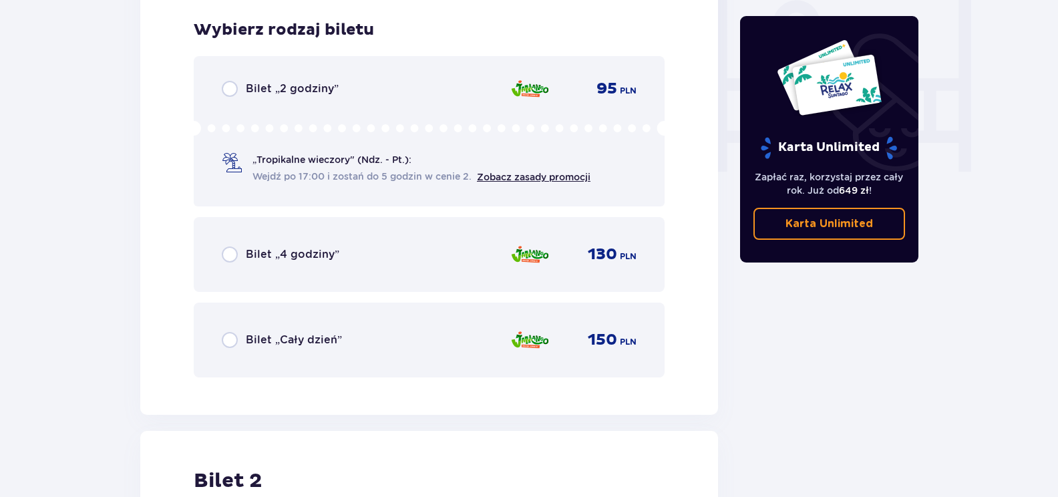
scroll to position [1274, 0]
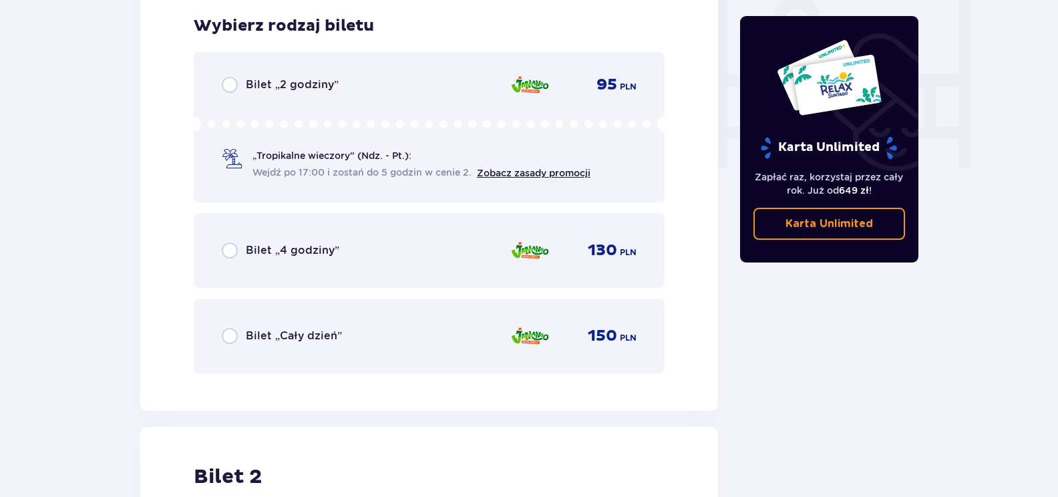
click at [229, 261] on div "Bilet „4 godziny” 130 PLN" at bounding box center [429, 251] width 415 height 28
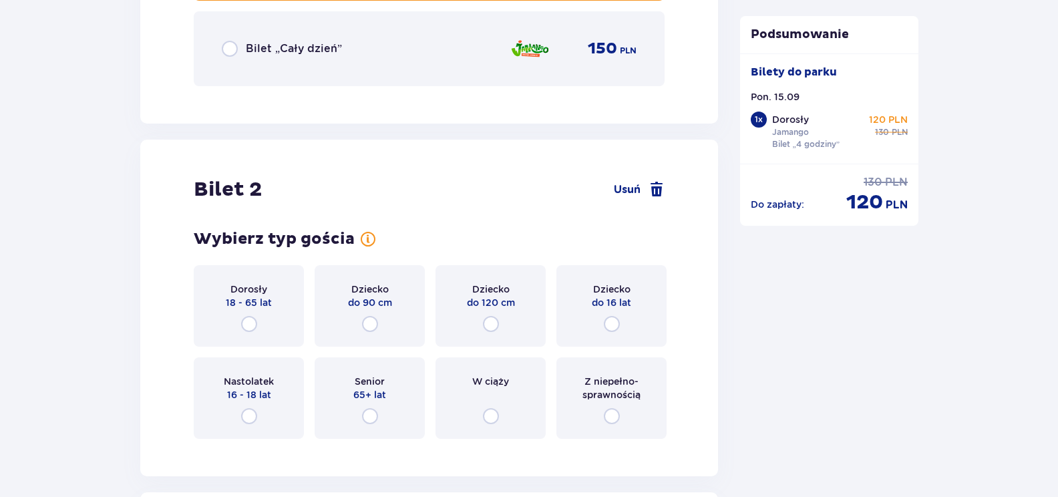
scroll to position [1618, 0]
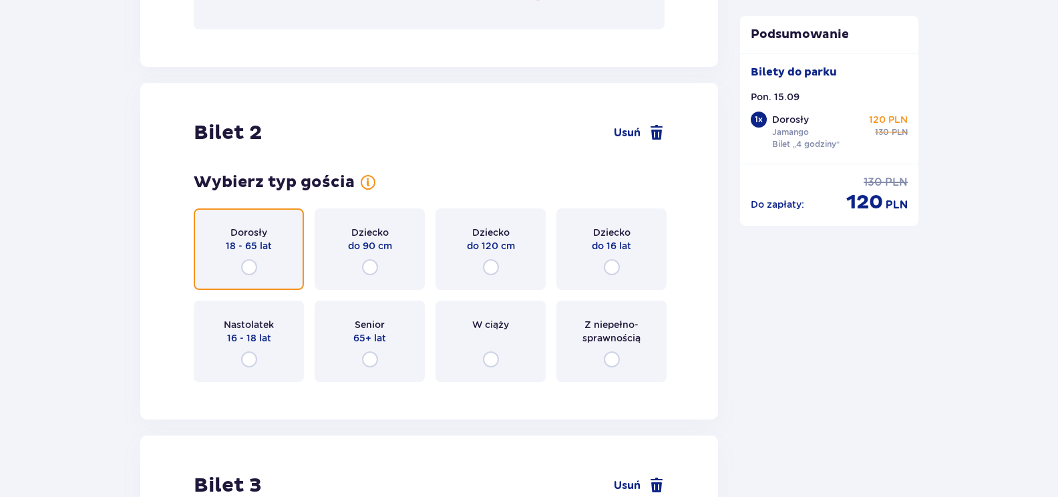
click at [241, 263] on input "radio" at bounding box center [249, 267] width 16 height 16
radio input "true"
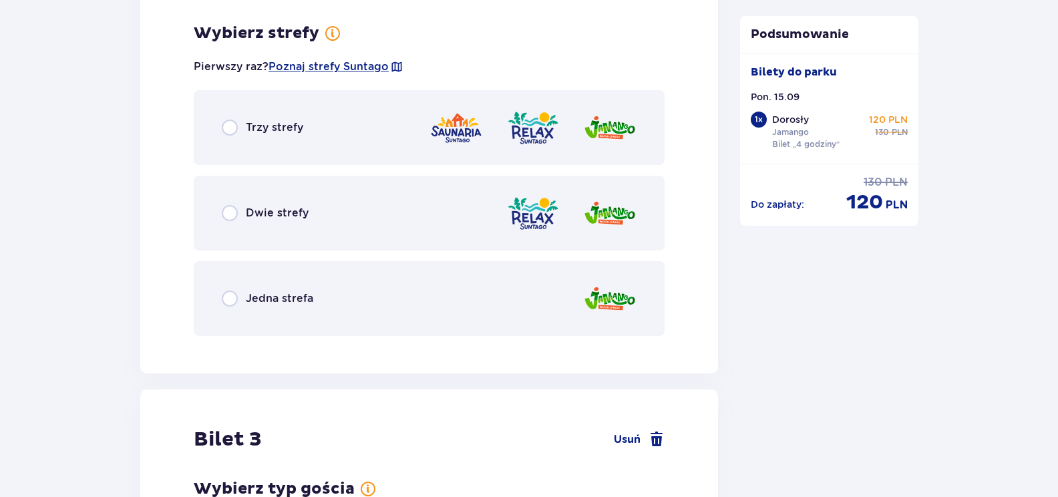
scroll to position [2011, 0]
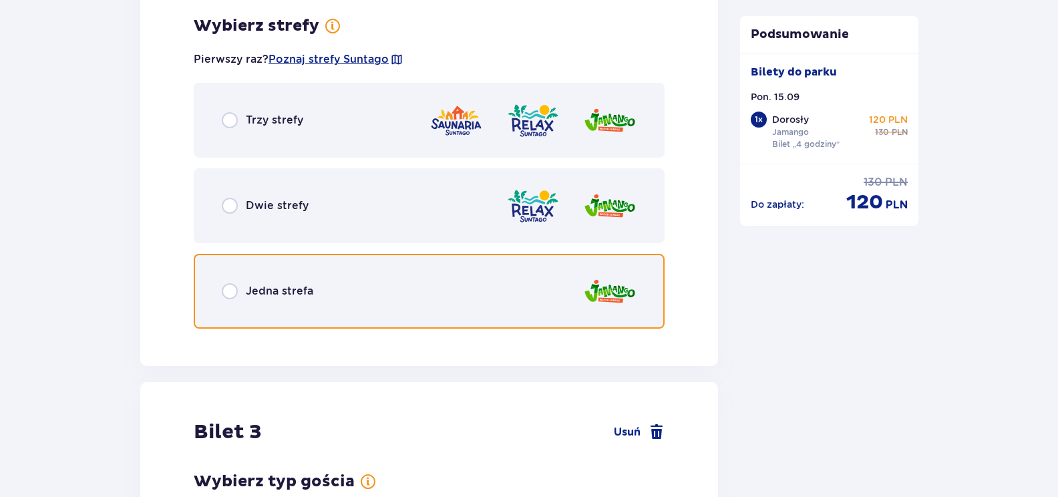
click at [226, 299] on input "radio" at bounding box center [230, 291] width 16 height 16
radio input "true"
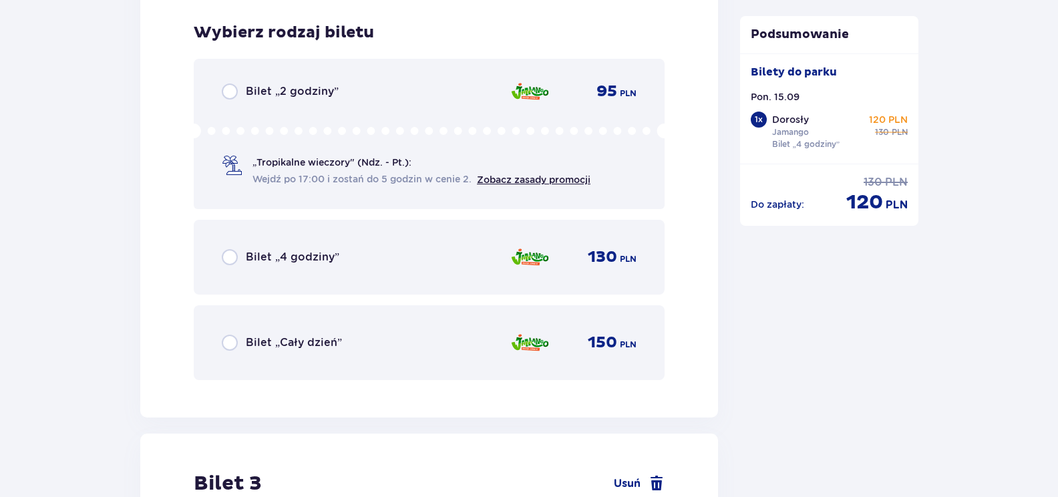
scroll to position [2350, 0]
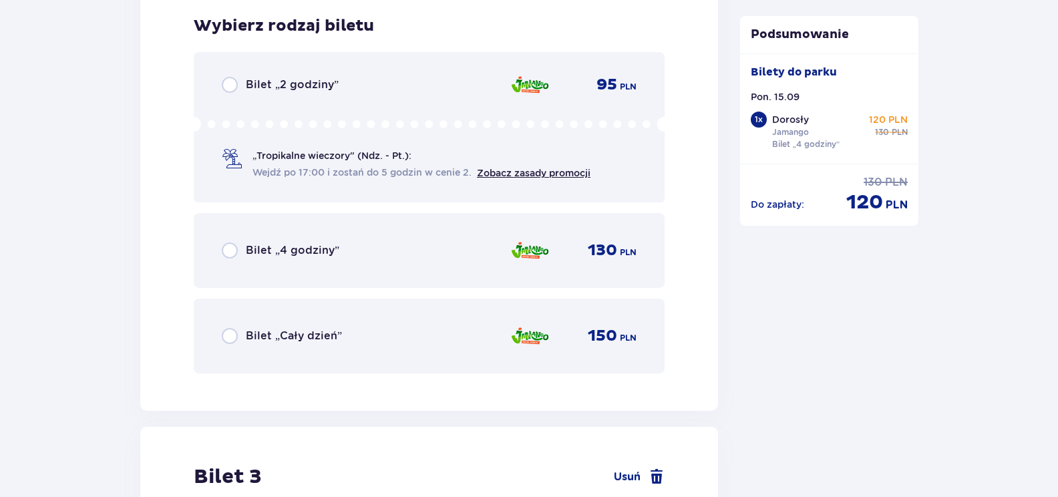
click at [234, 260] on div "Bilet „4 godziny” 130 PLN" at bounding box center [429, 251] width 415 height 28
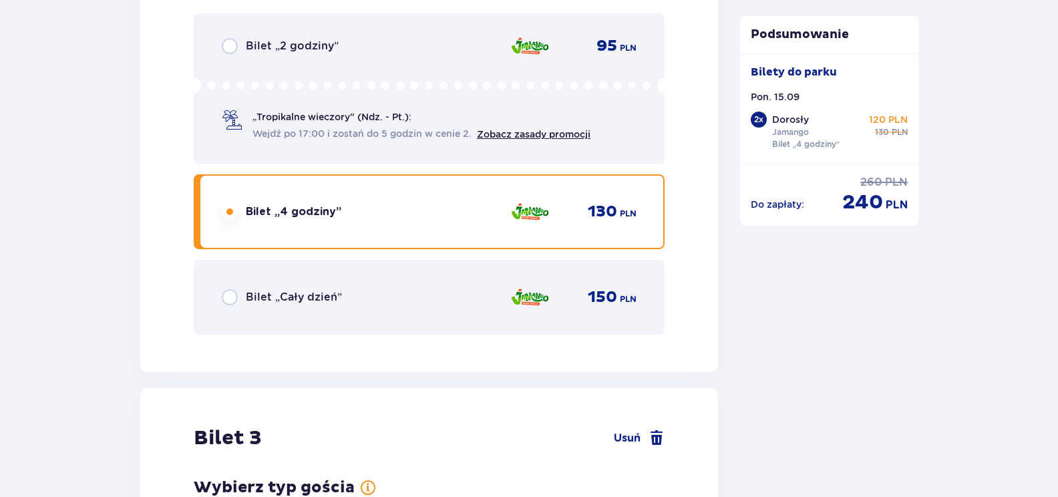
scroll to position [2761, 0]
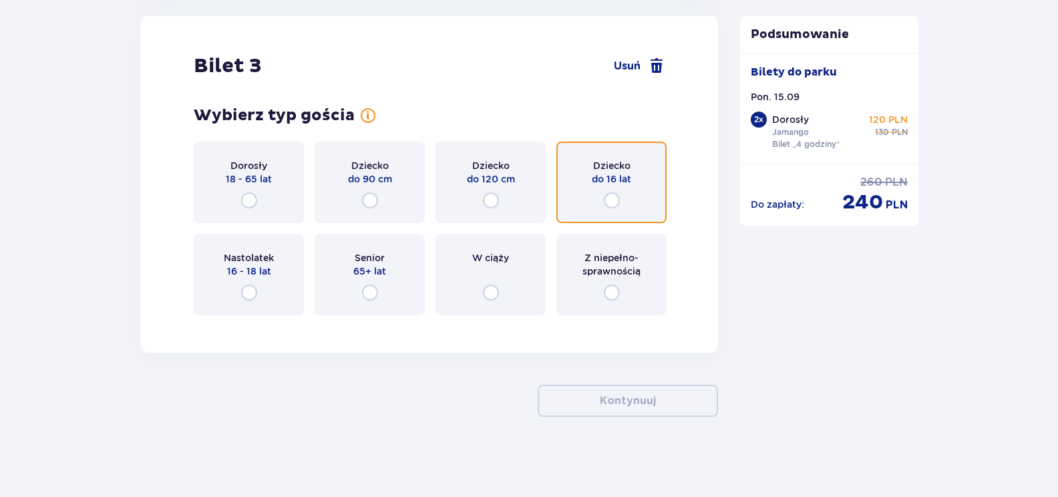
click at [614, 196] on input "radio" at bounding box center [612, 200] width 16 height 16
radio input "true"
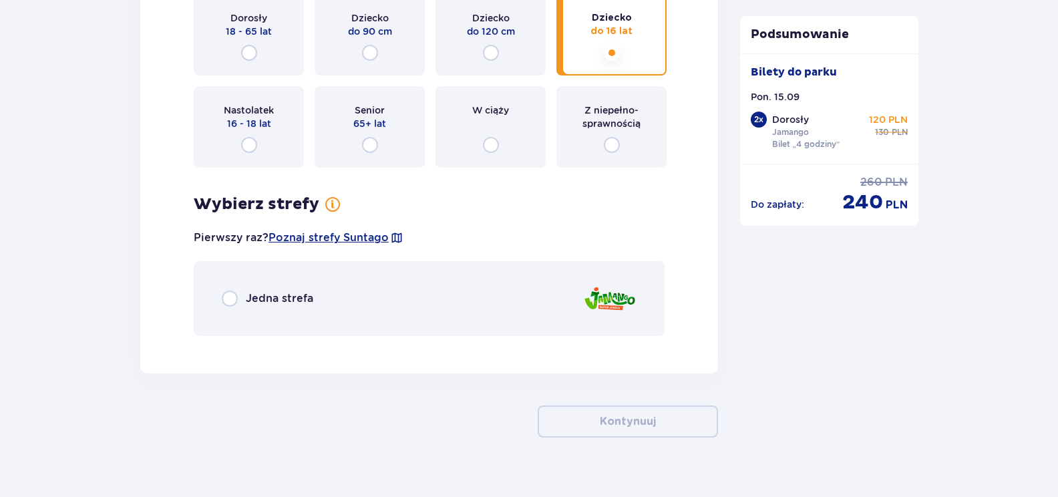
scroll to position [2930, 0]
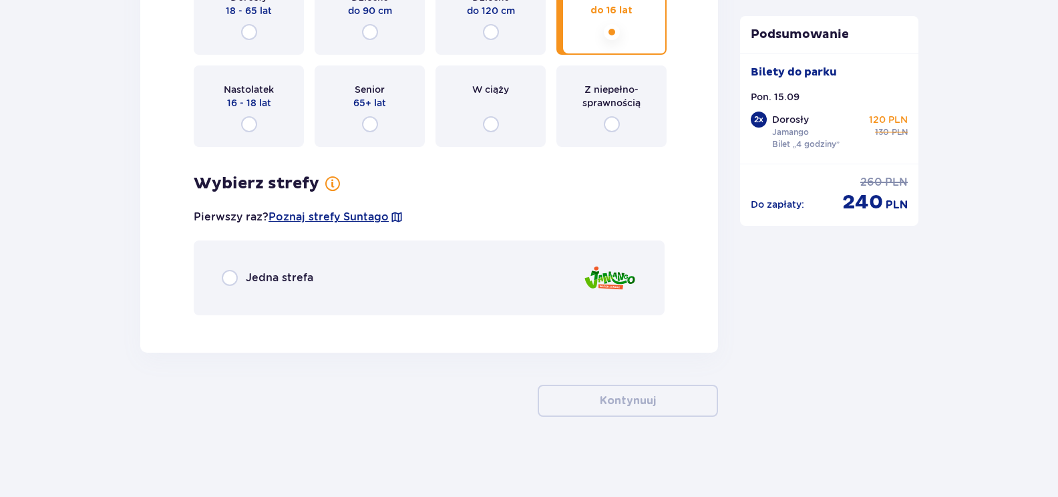
click at [243, 277] on div "Jedna strefa" at bounding box center [268, 278] width 92 height 16
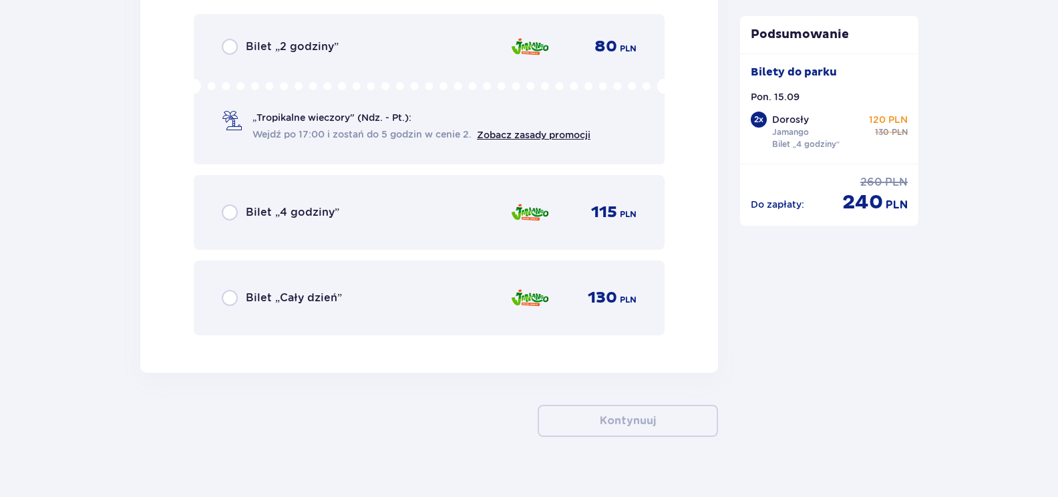
scroll to position [3314, 0]
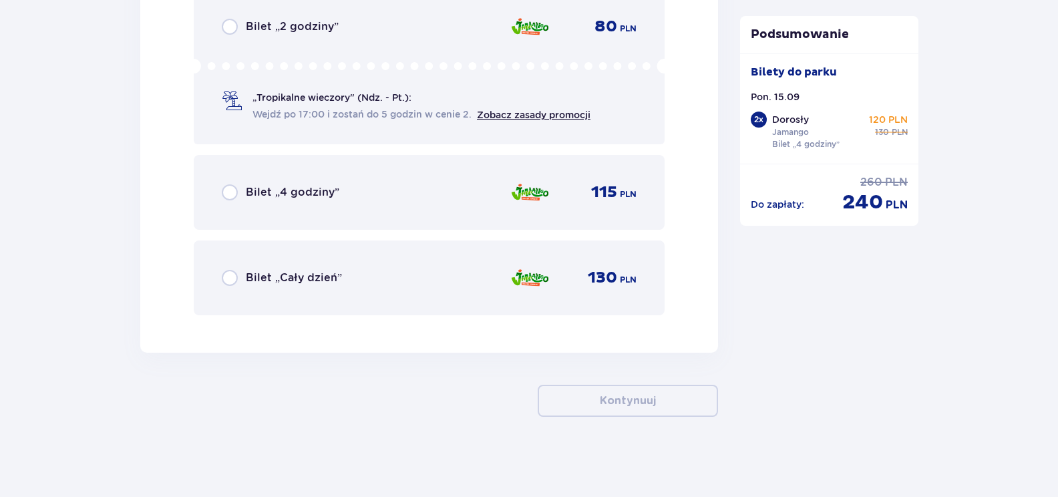
click at [273, 198] on p "Bilet „4 godziny”" at bounding box center [293, 192] width 94 height 15
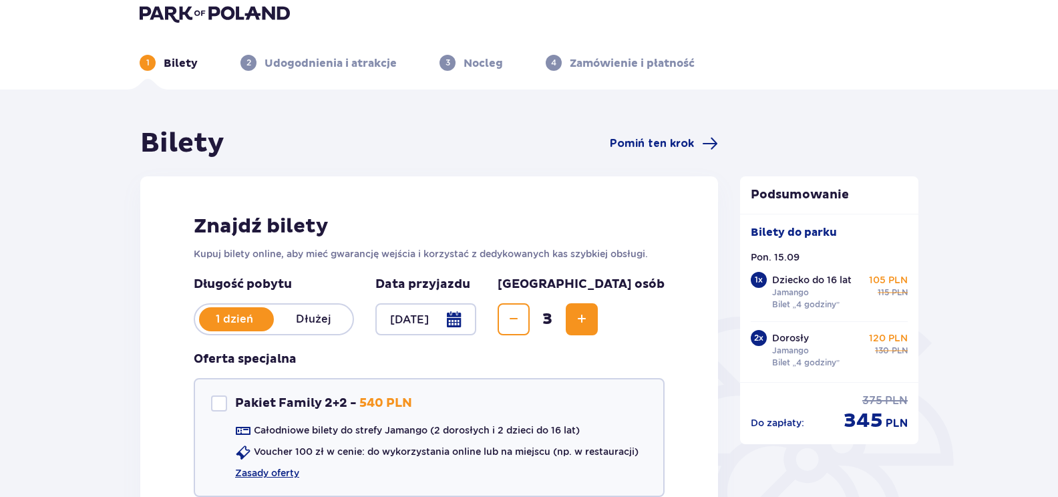
scroll to position [0, 0]
